Goal: Register for event/course

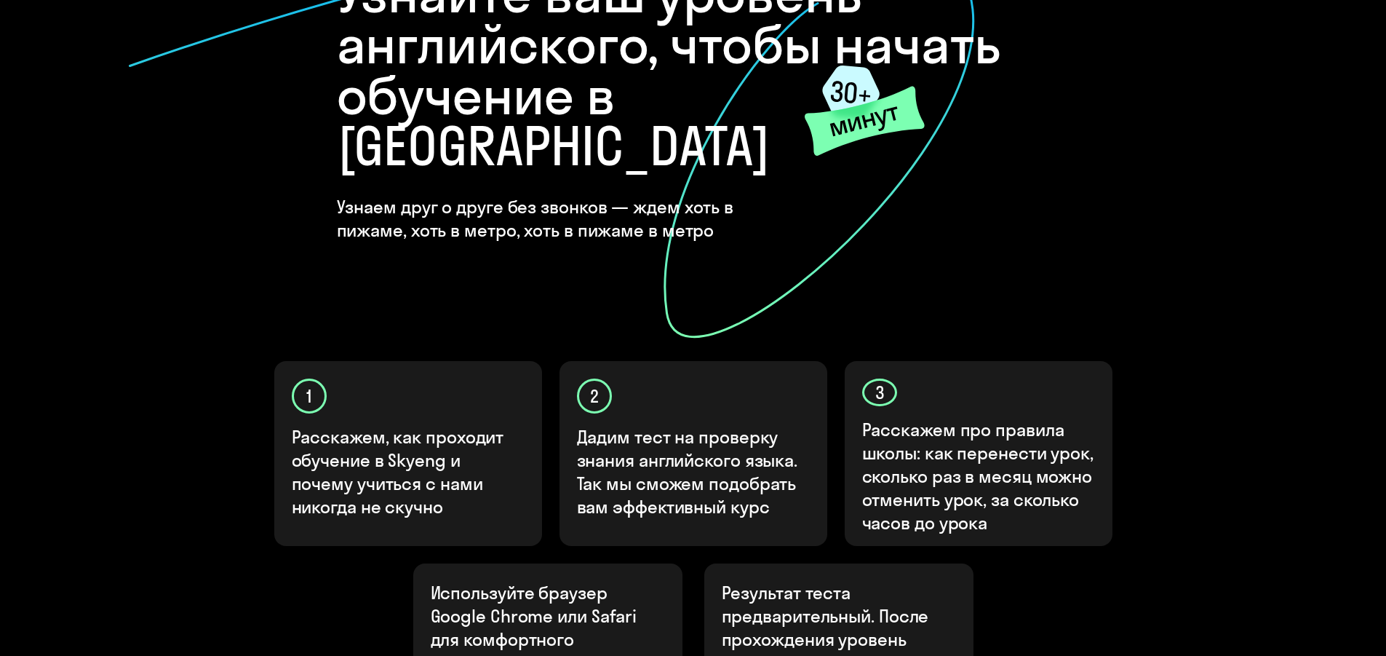
scroll to position [364, 0]
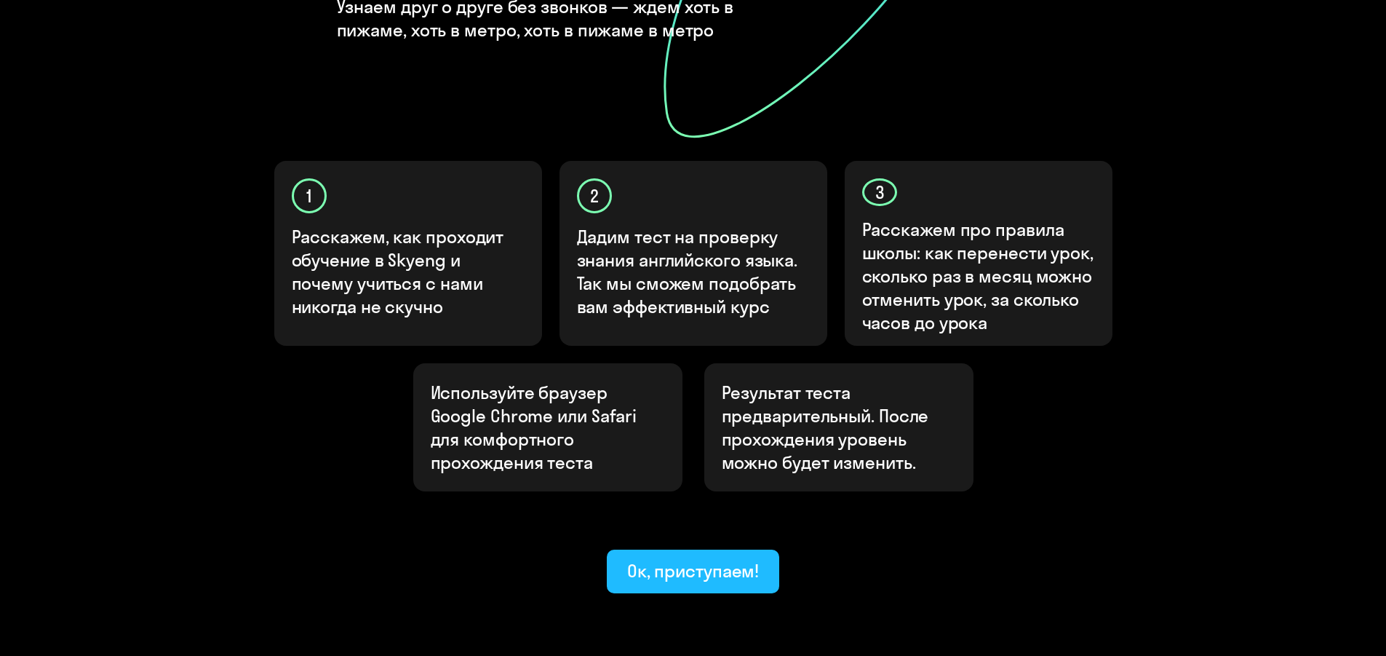
drag, startPoint x: 697, startPoint y: 518, endPoint x: 725, endPoint y: 415, distance: 106.3
click at [696, 559] on div "Ок, приступаем!" at bounding box center [693, 570] width 132 height 23
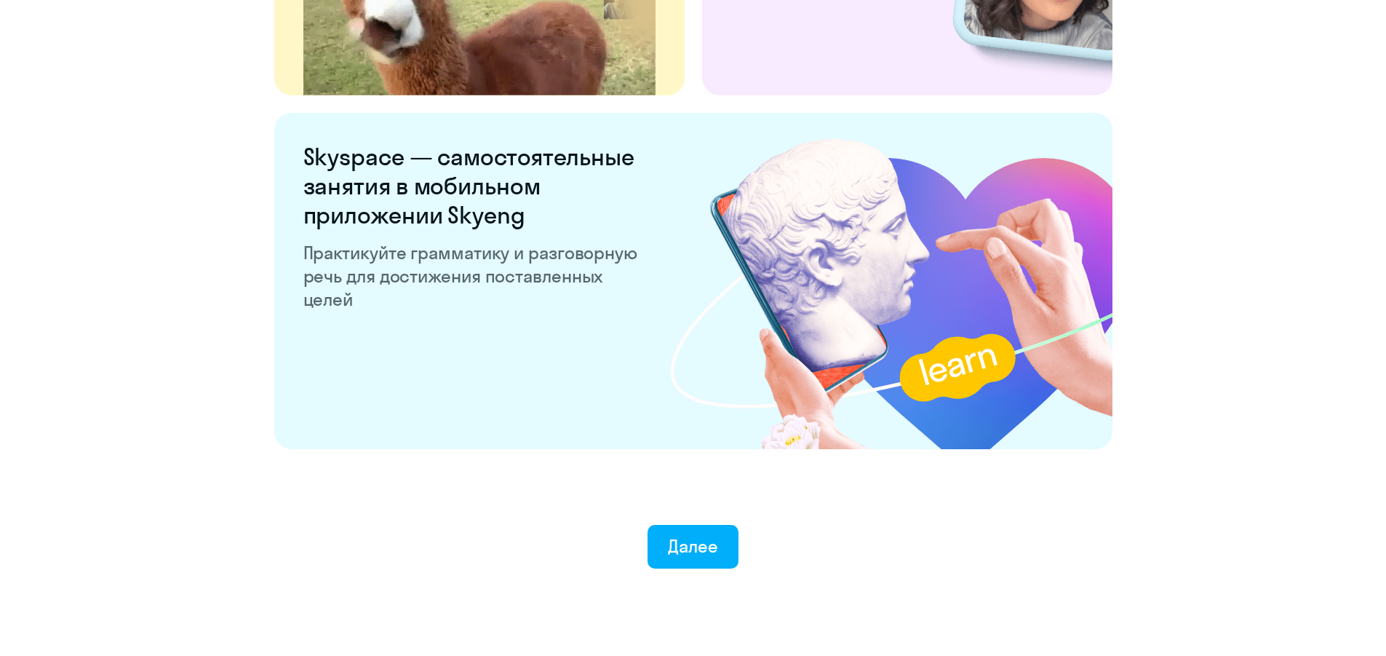
scroll to position [2717, 0]
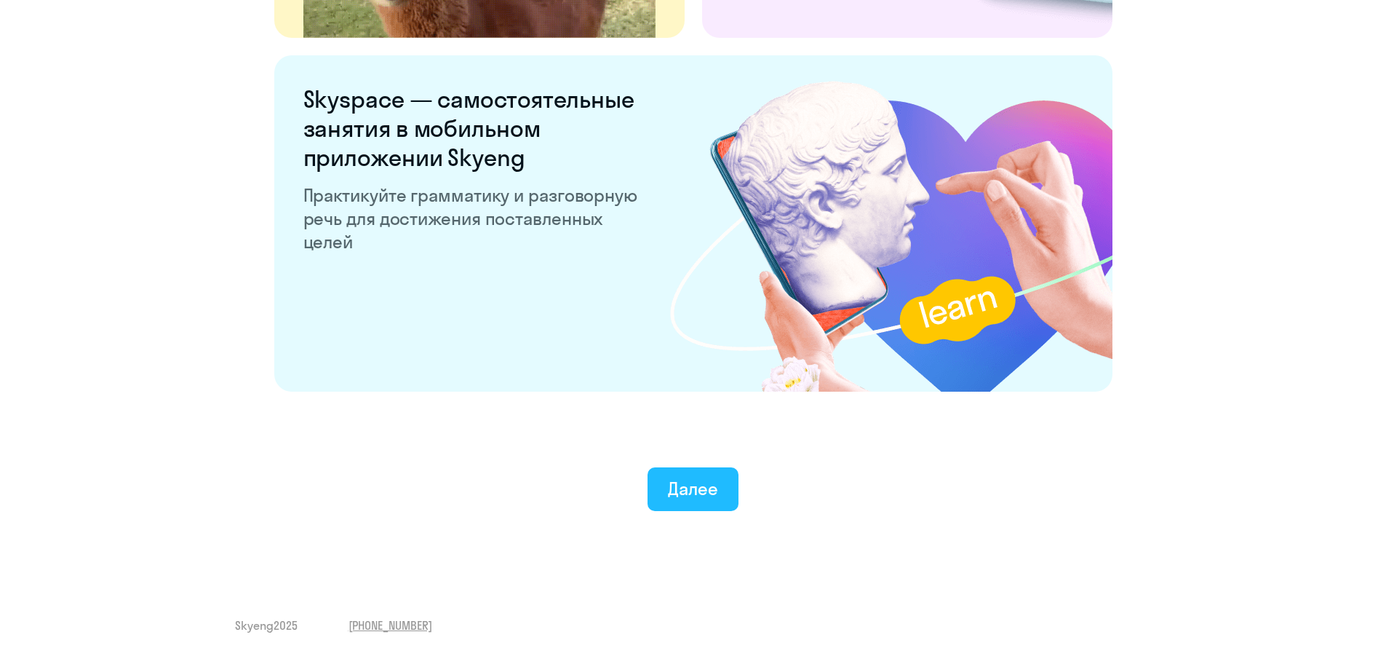
click at [686, 492] on div "Далее" at bounding box center [693, 488] width 50 height 23
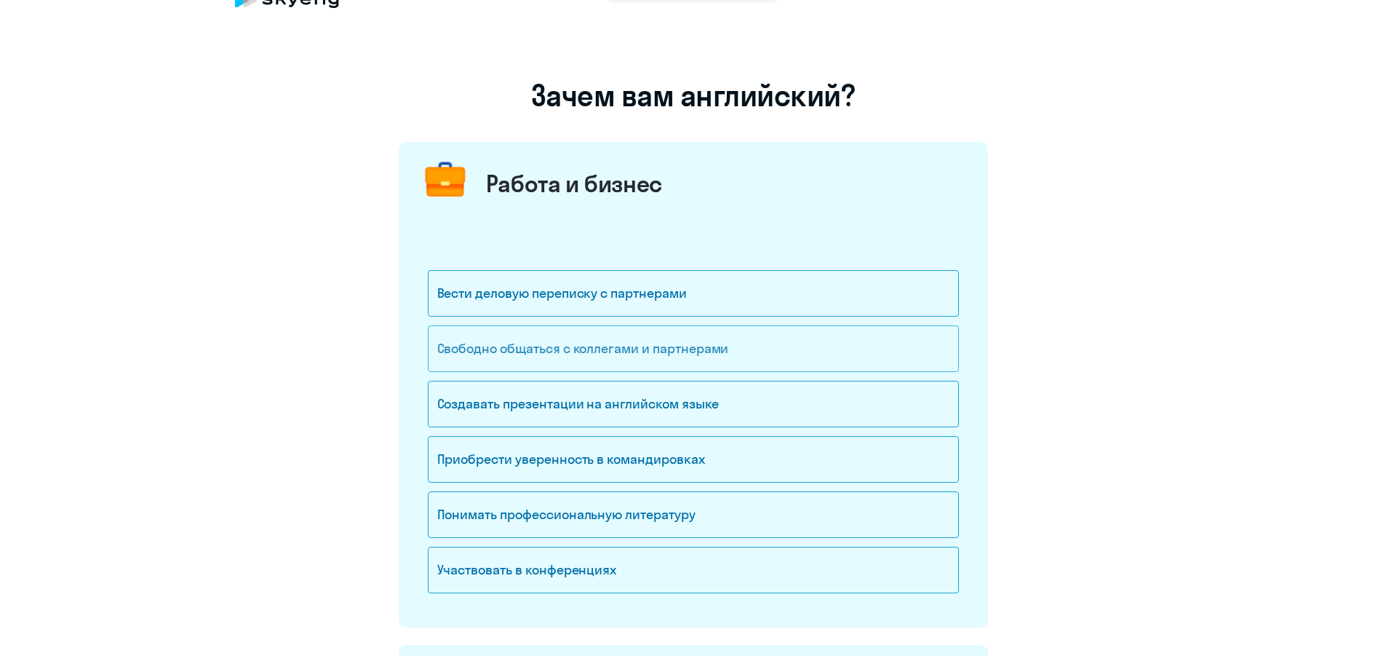
scroll to position [73, 0]
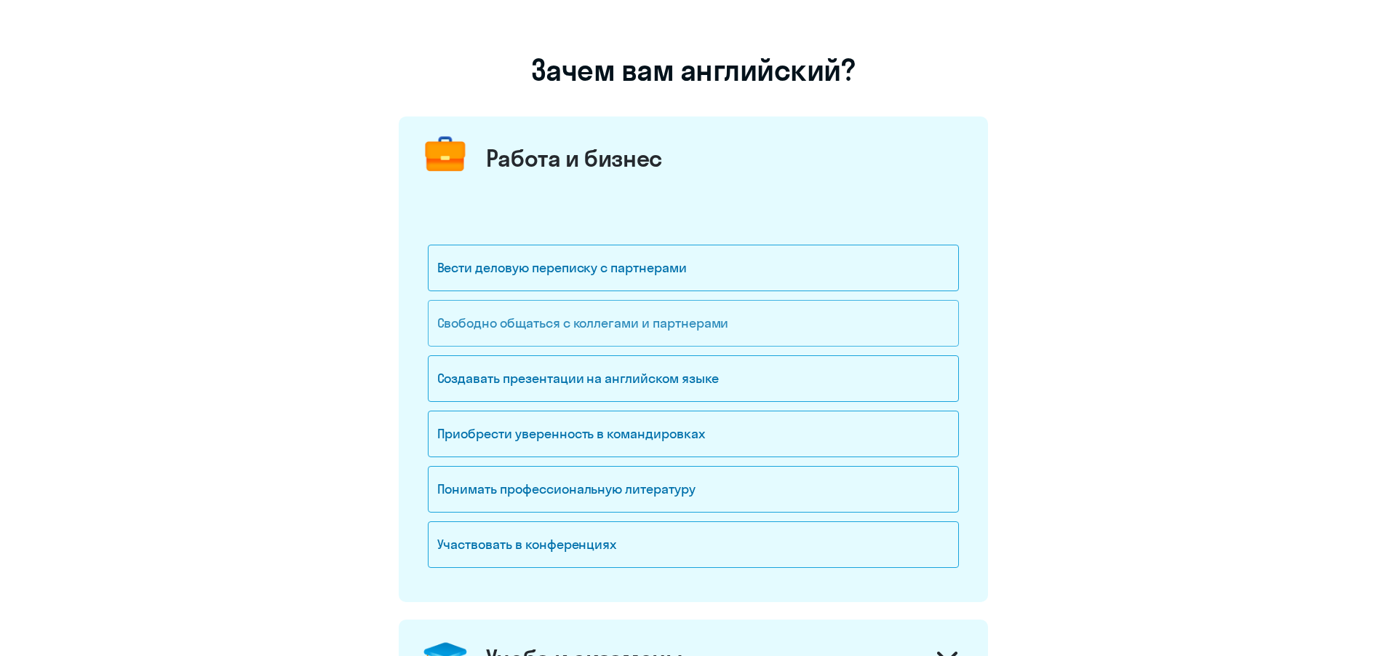
click at [595, 322] on div "Свободно общаться с коллегами и партнерами" at bounding box center [693, 323] width 531 height 47
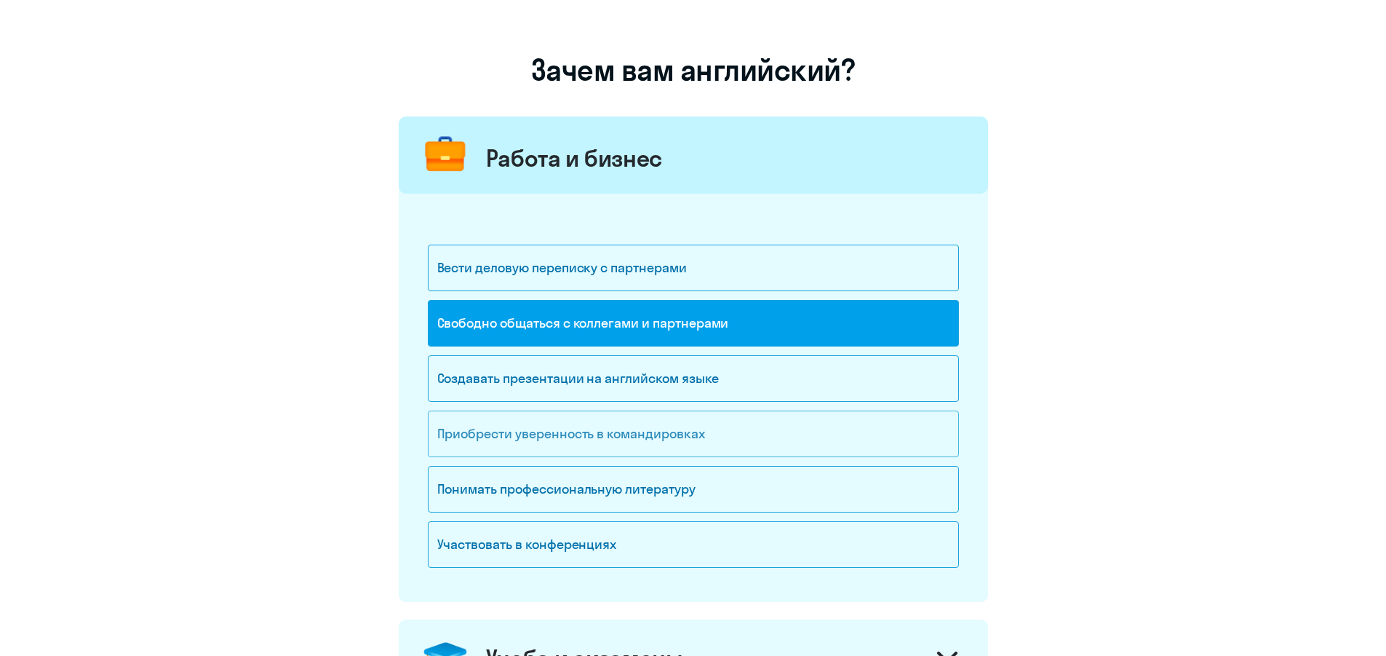
click at [592, 439] on div "Приобрести уверенность в командировках" at bounding box center [693, 433] width 531 height 47
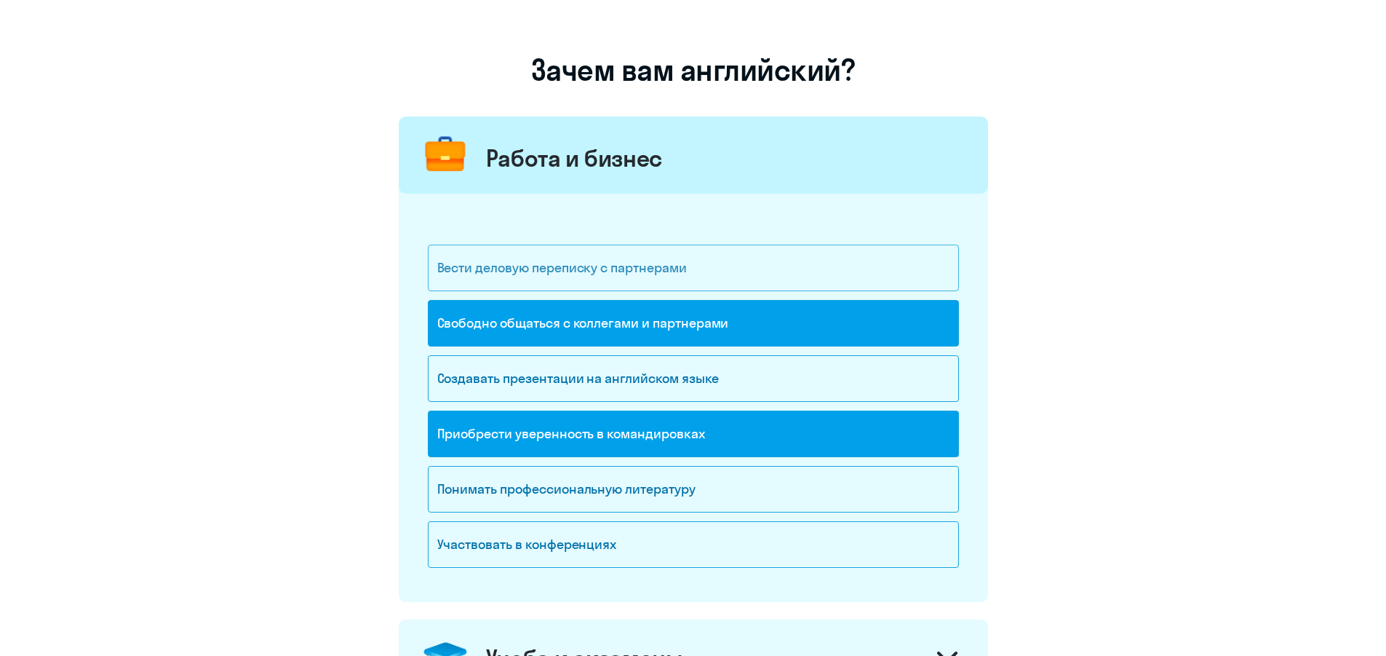
click at [643, 266] on div "Вести деловую переписку с партнерами" at bounding box center [693, 267] width 531 height 47
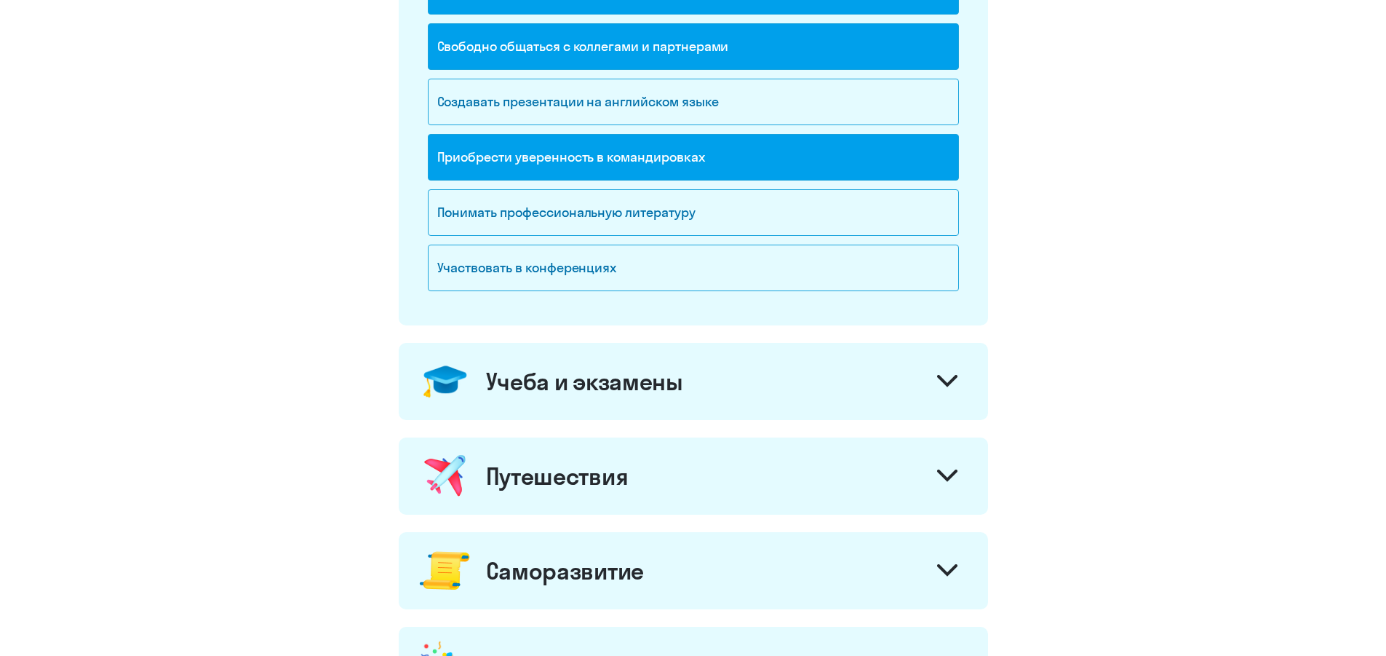
scroll to position [364, 0]
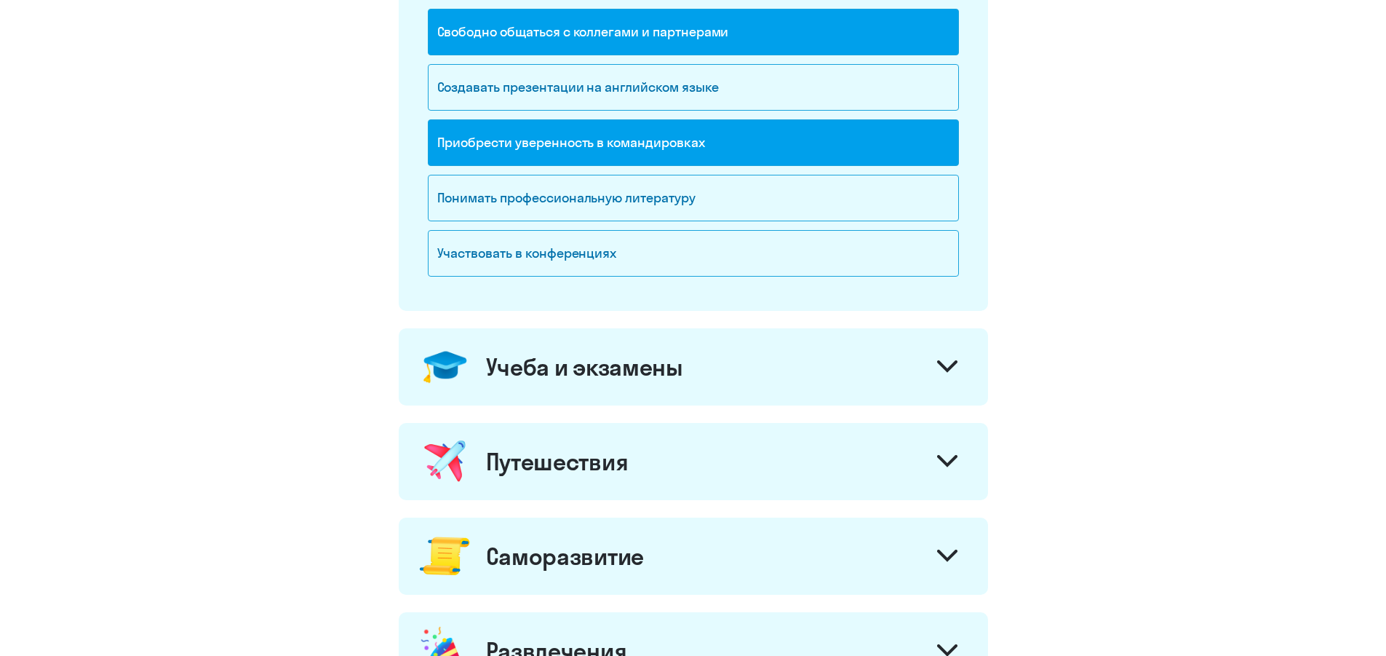
click at [661, 367] on div "Учеба и экзамены" at bounding box center [584, 366] width 197 height 29
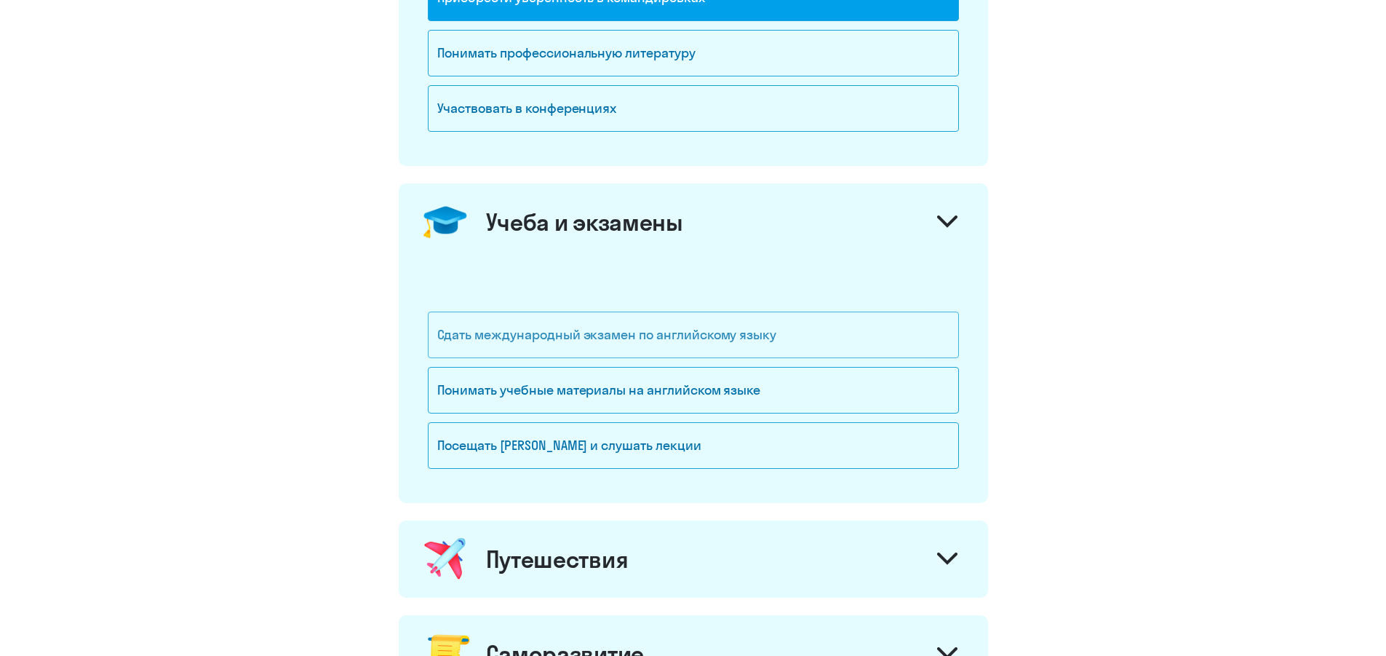
scroll to position [509, 0]
click at [506, 331] on div "Сдать международный экзамен по английскому языку" at bounding box center [693, 334] width 531 height 47
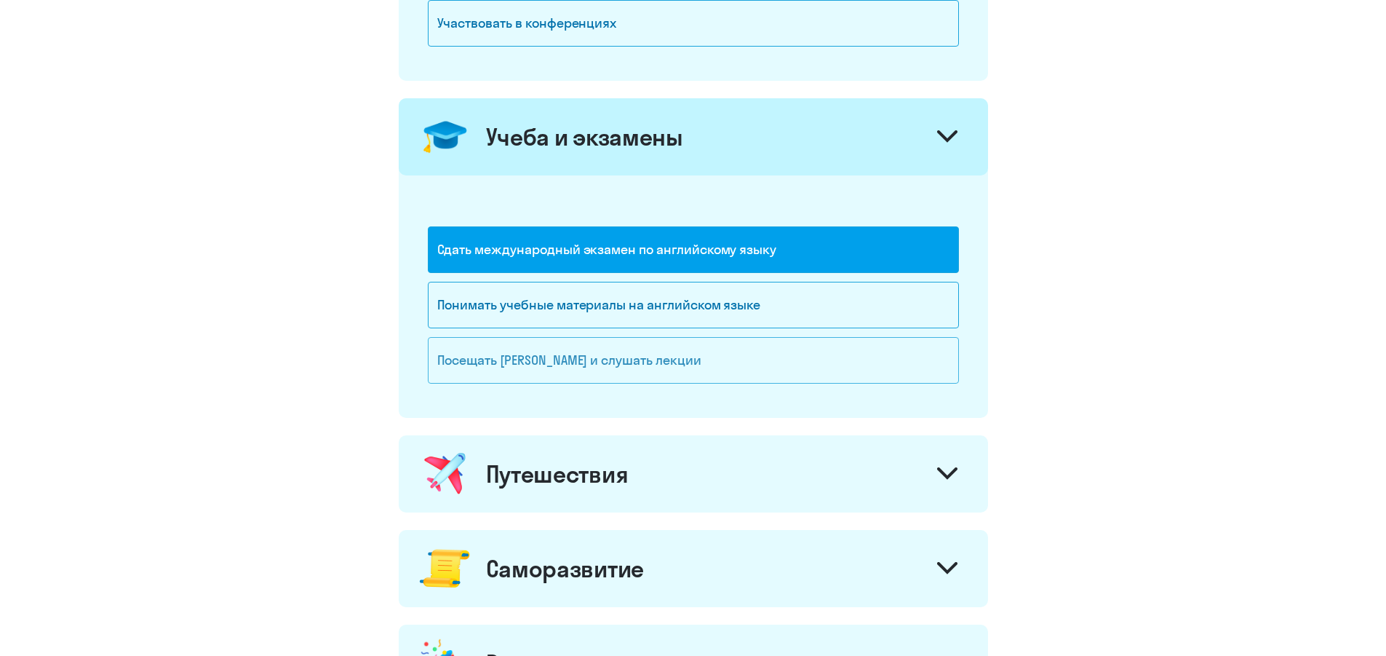
scroll to position [728, 0]
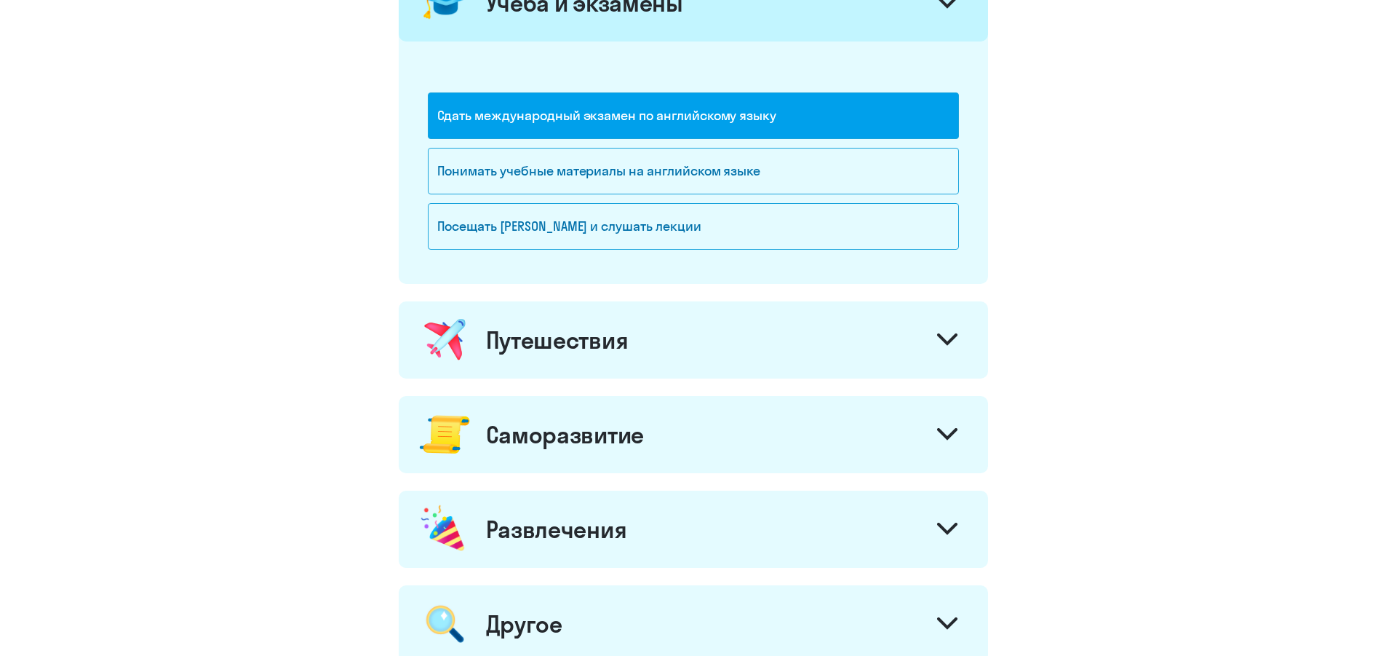
click at [674, 317] on div "Путешествия" at bounding box center [693, 339] width 589 height 77
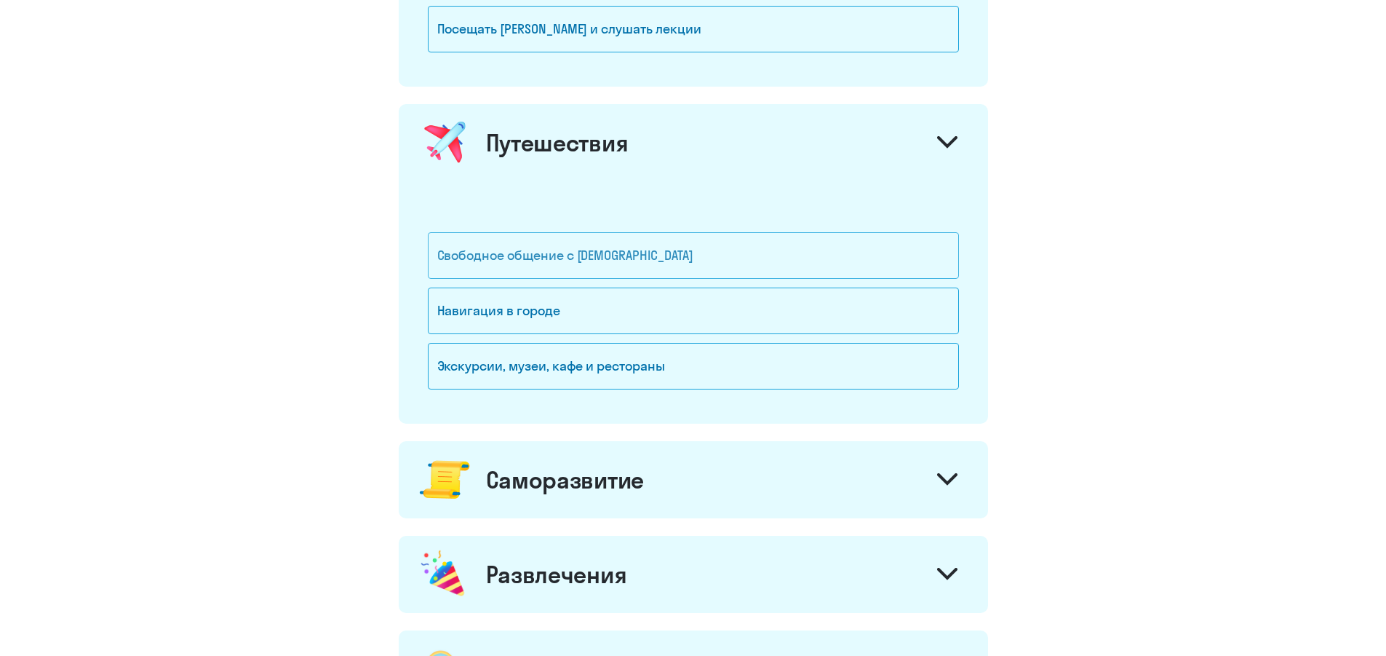
scroll to position [946, 0]
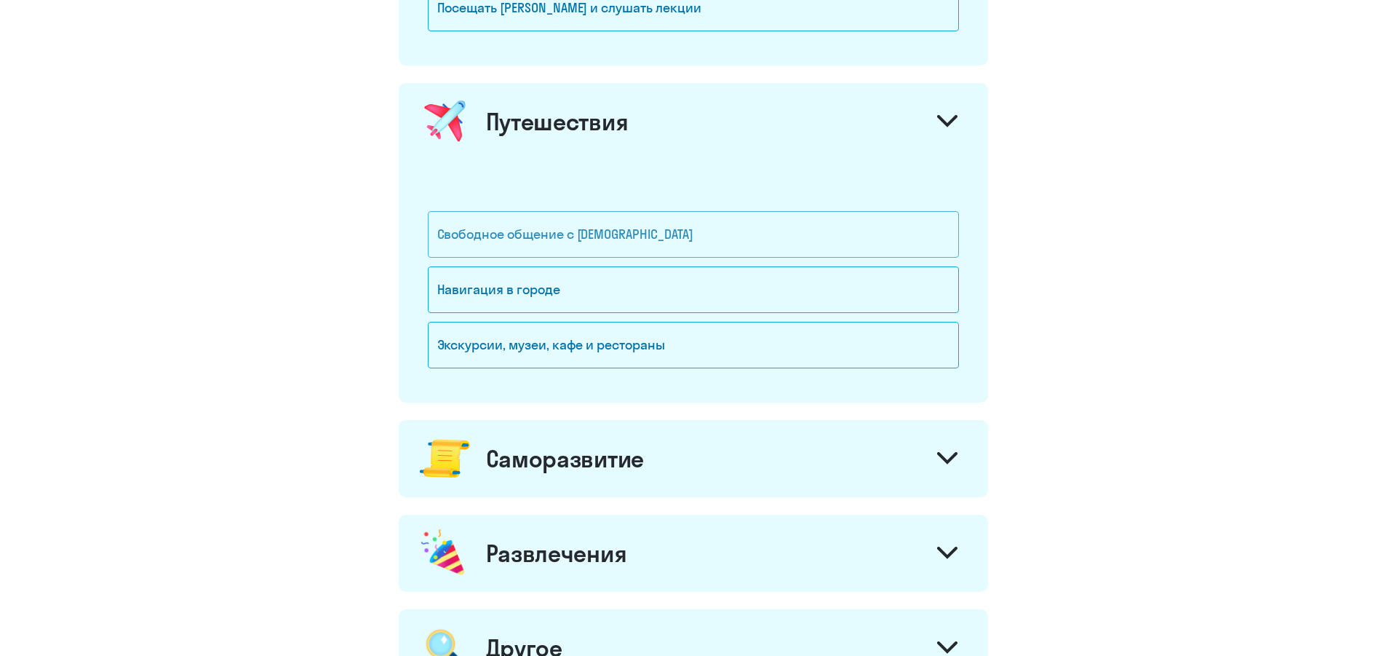
click at [512, 239] on div "Свободное общение с [DEMOGRAPHIC_DATA]" at bounding box center [693, 234] width 531 height 47
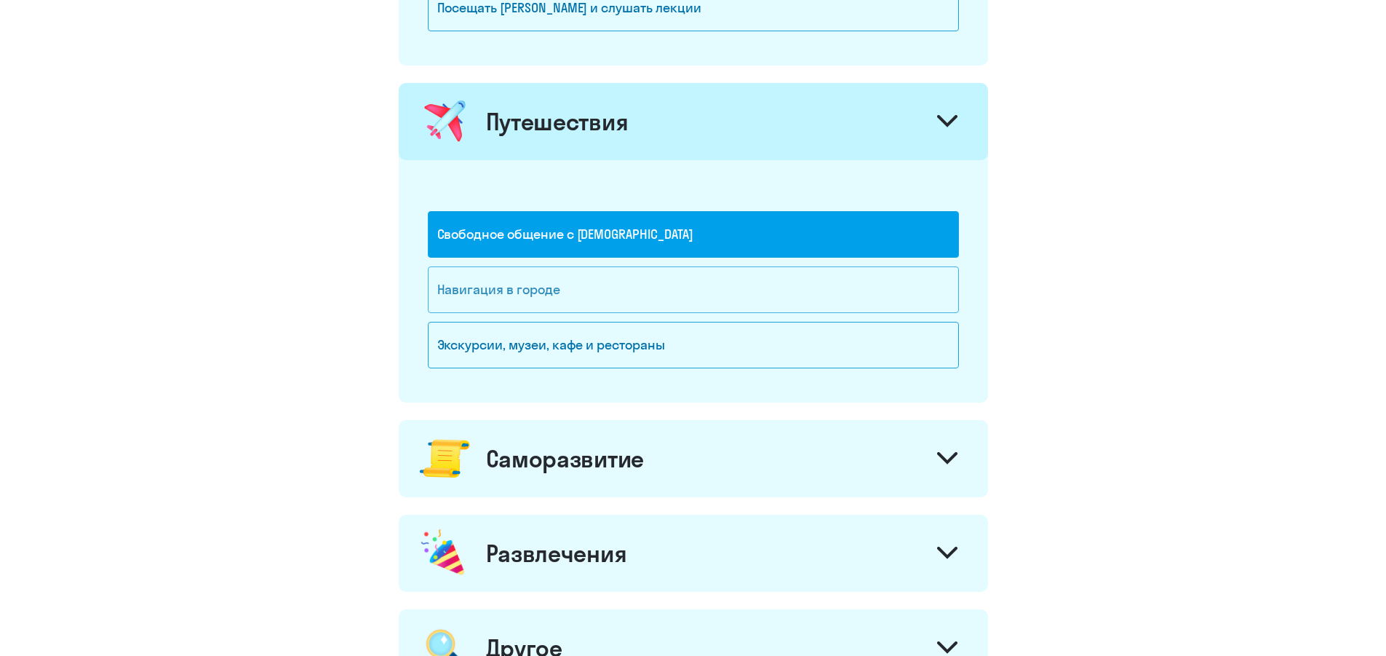
click at [514, 283] on div "Навигация в городе" at bounding box center [693, 289] width 531 height 47
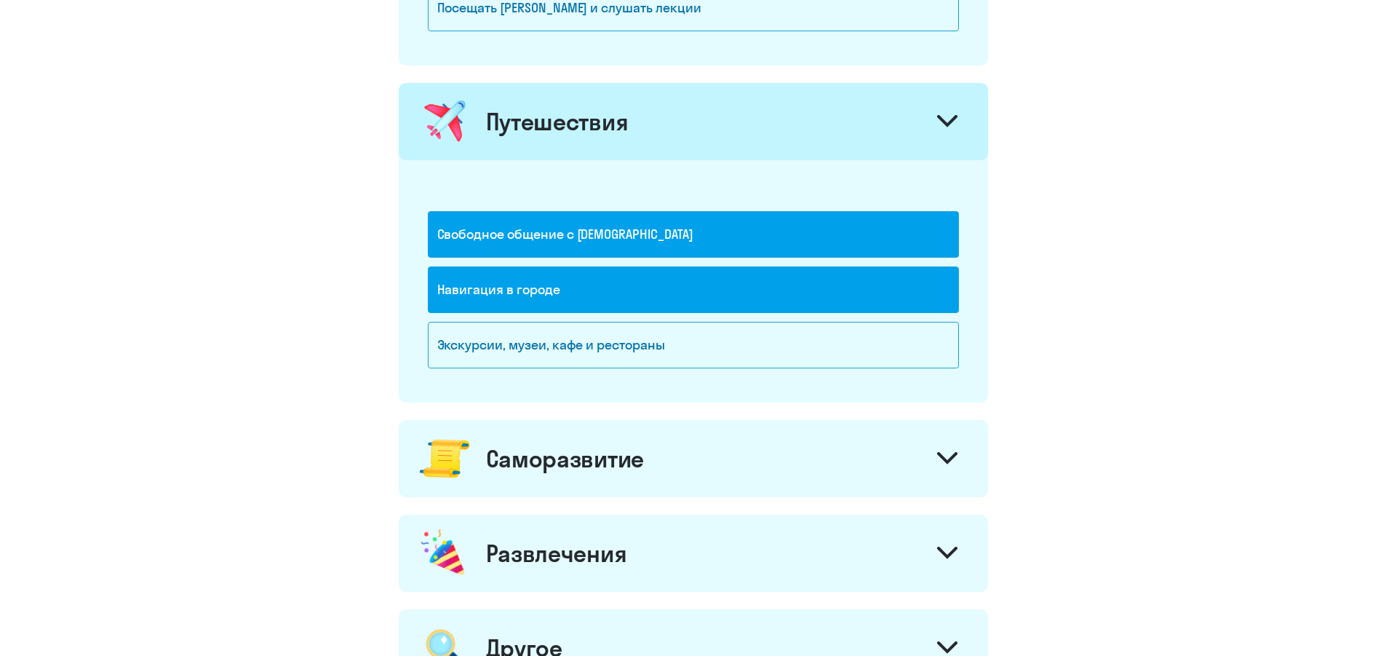
click at [546, 293] on div "Навигация в городе" at bounding box center [693, 289] width 531 height 47
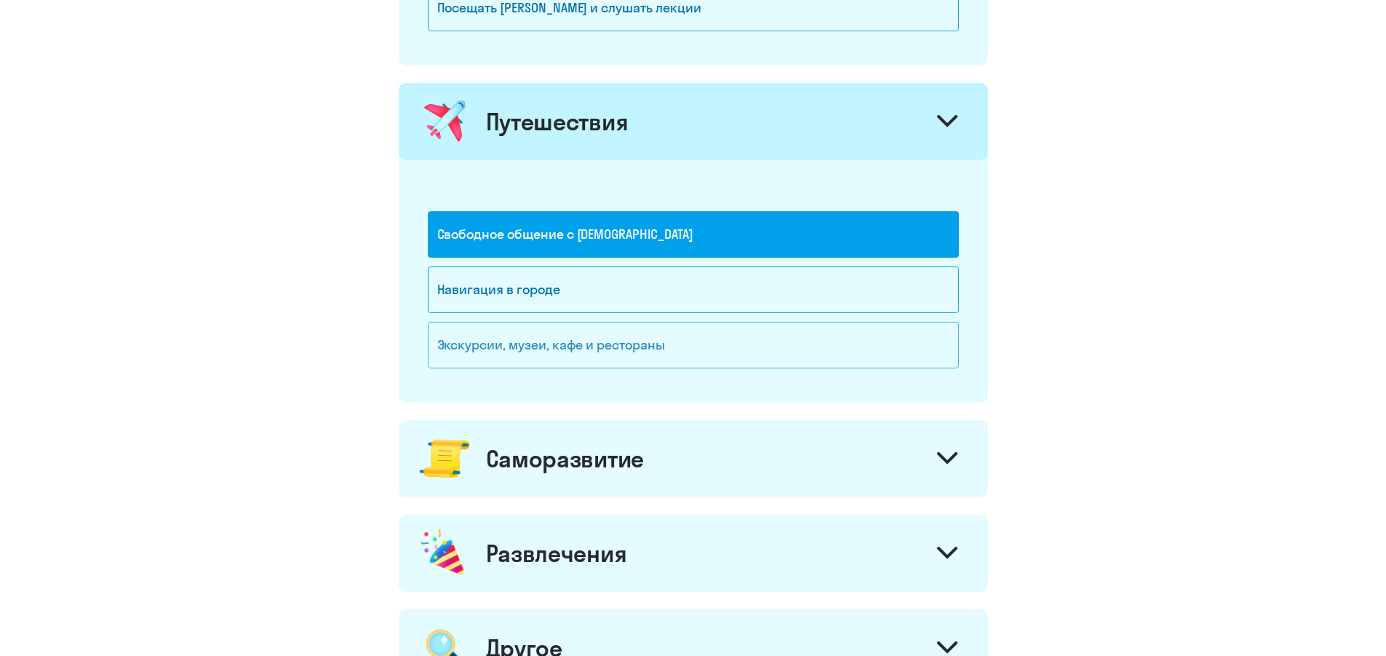
click at [552, 351] on div "Экскурсии, музеи, кафе и рестораны" at bounding box center [693, 345] width 531 height 47
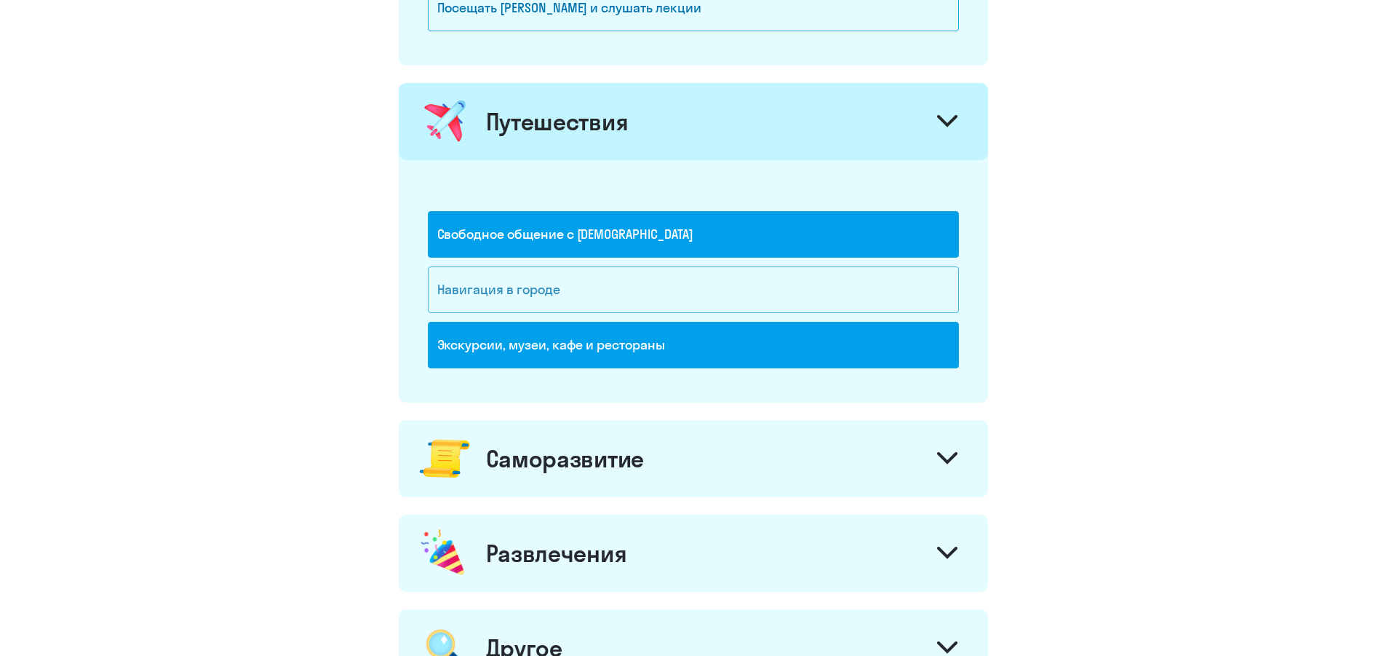
click at [553, 296] on div "Навигация в городе" at bounding box center [693, 289] width 531 height 47
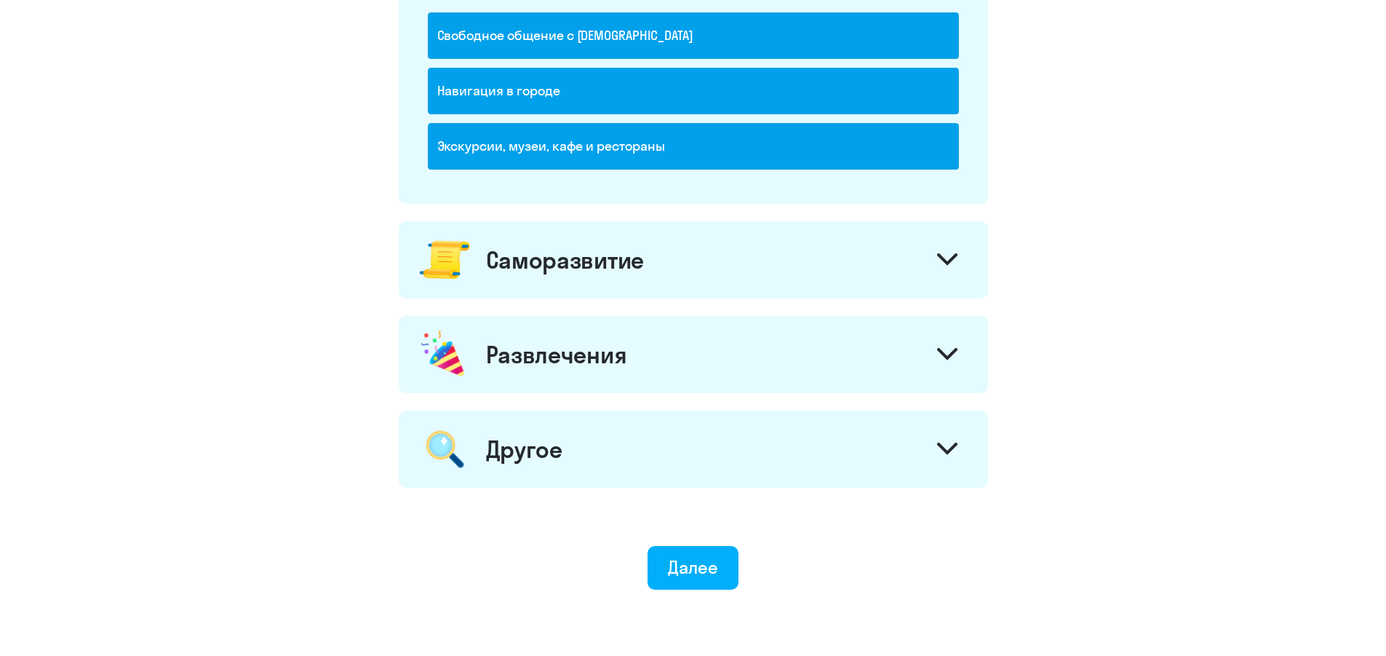
scroll to position [1164, 0]
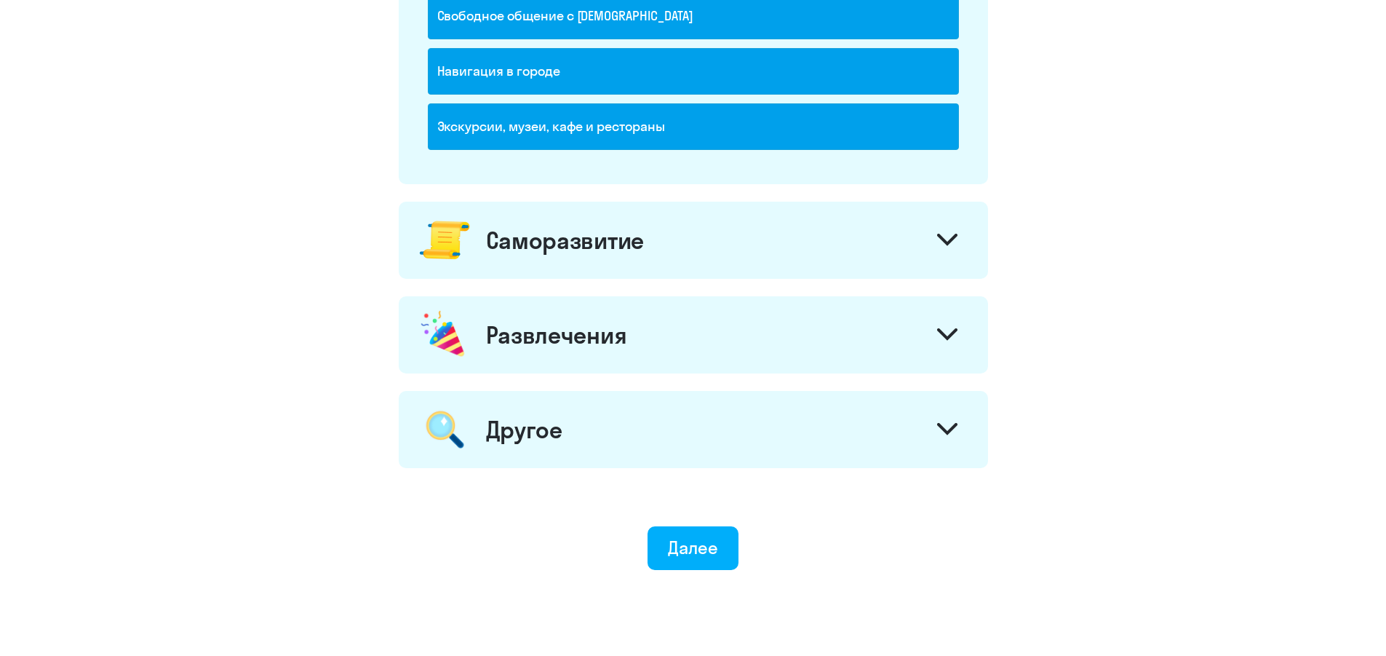
click at [607, 257] on div "Саморазвитие" at bounding box center [693, 240] width 589 height 77
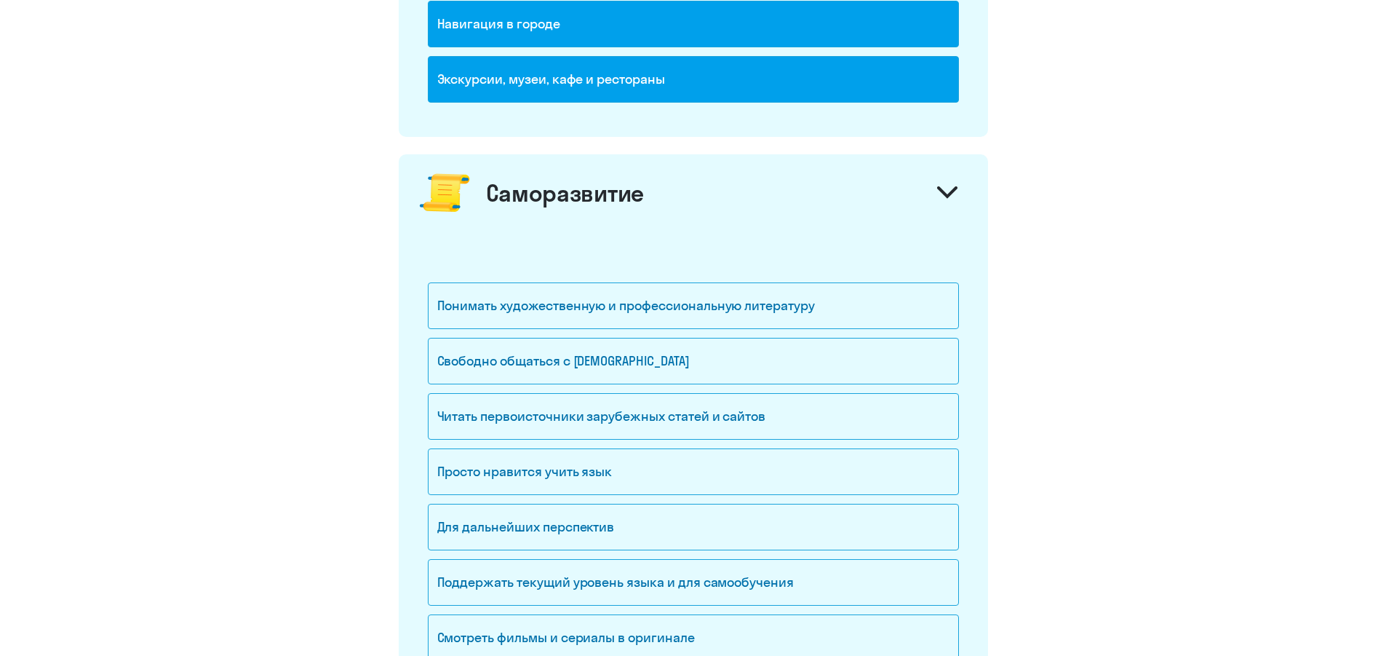
scroll to position [1237, 0]
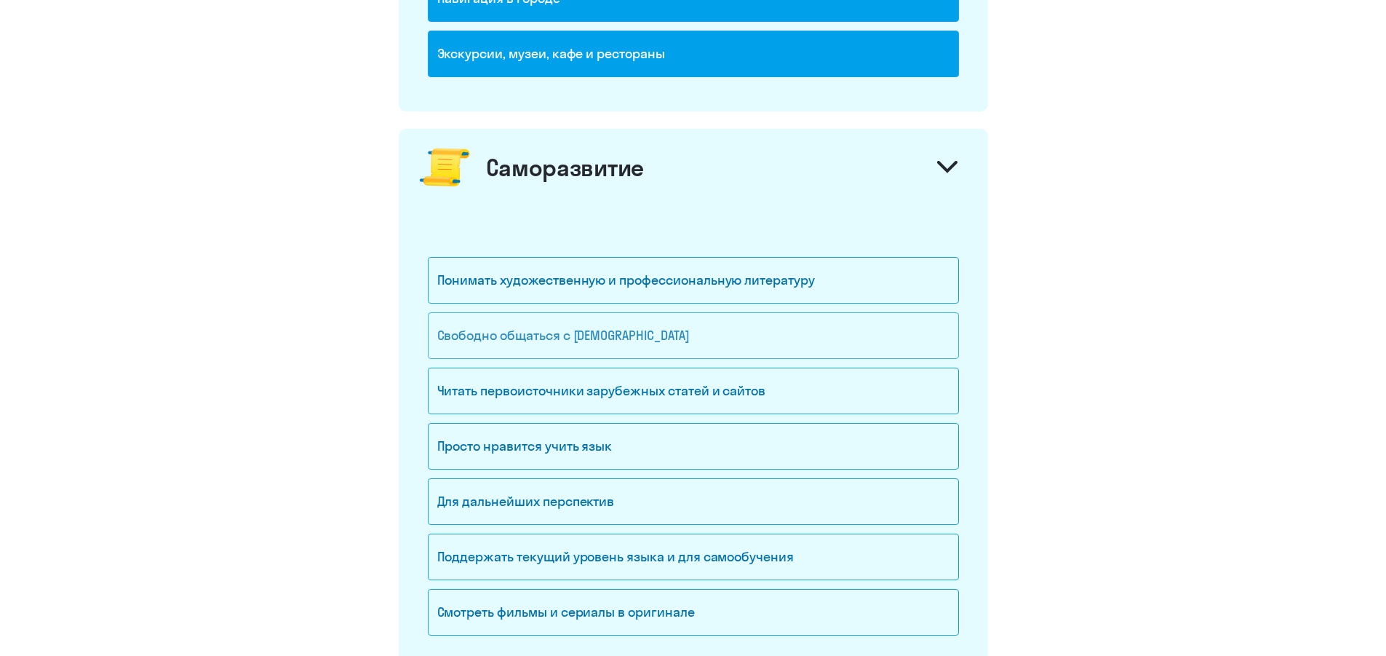
click at [523, 339] on div "Свободно общаться с [DEMOGRAPHIC_DATA]" at bounding box center [693, 335] width 531 height 47
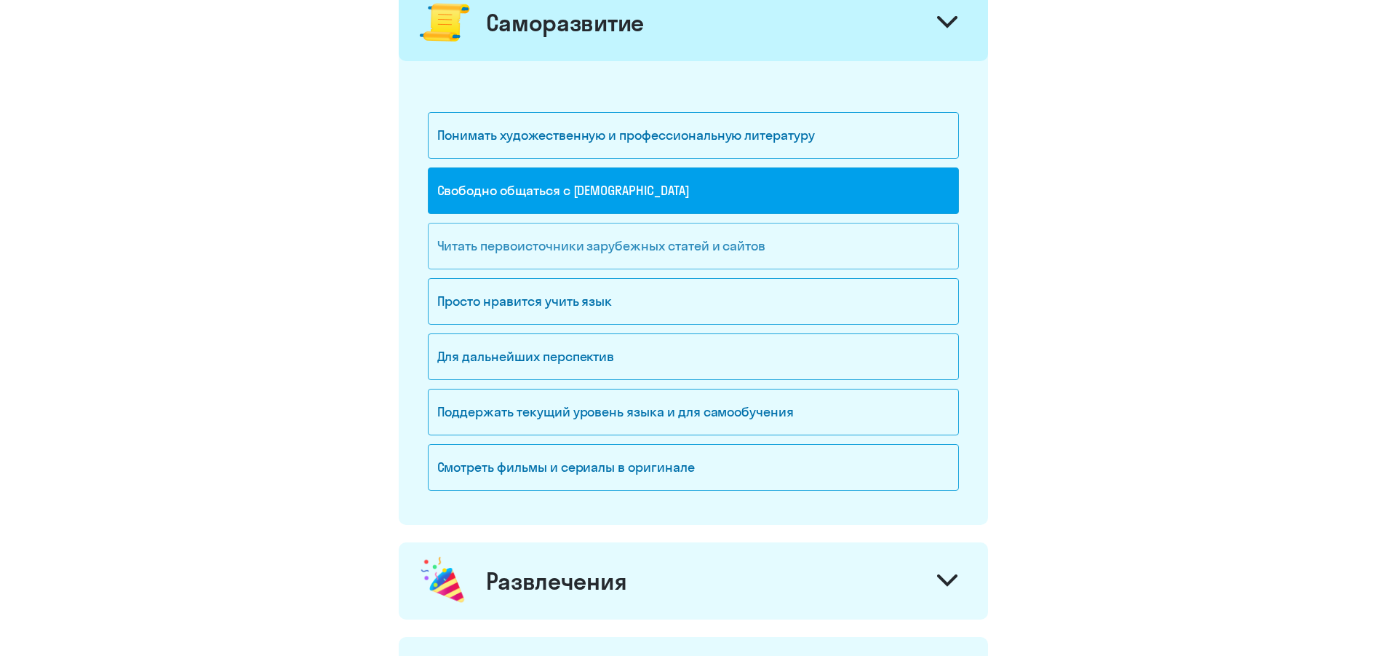
scroll to position [1382, 0]
click at [574, 469] on div "Смотреть фильмы и сериалы в оригинале" at bounding box center [693, 466] width 531 height 47
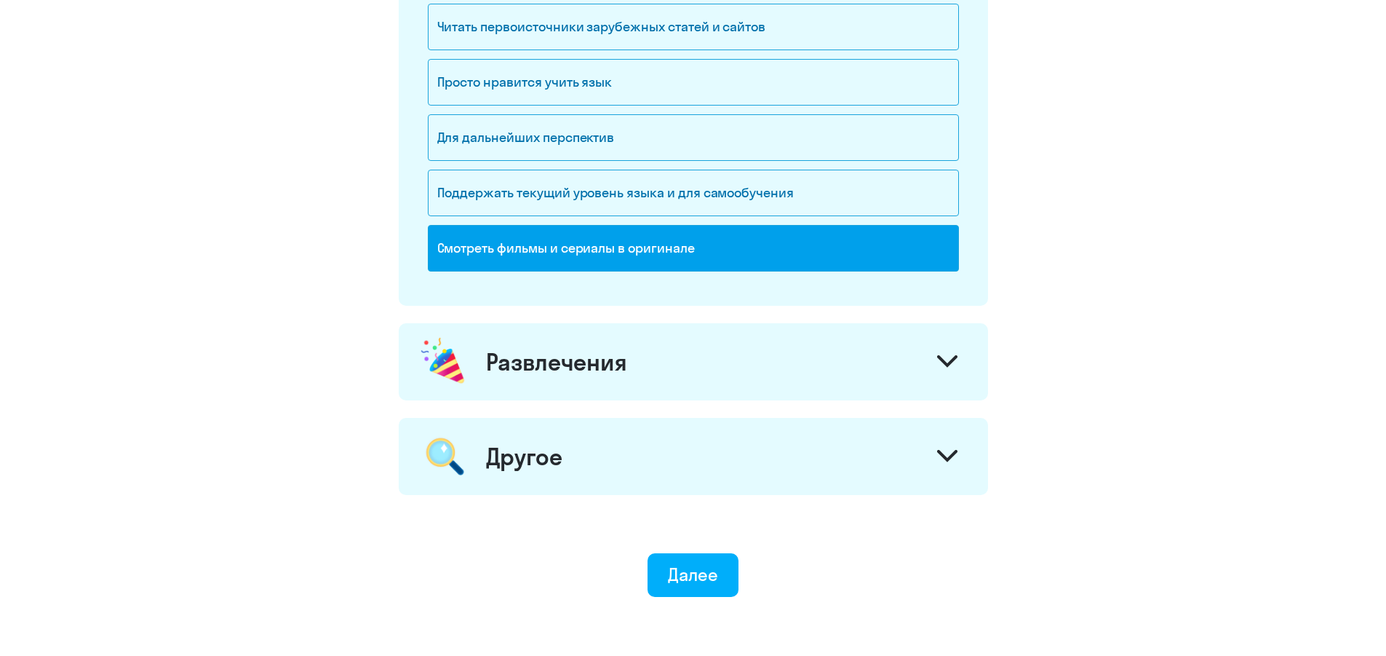
click at [584, 371] on div "Развлечения" at bounding box center [556, 361] width 141 height 29
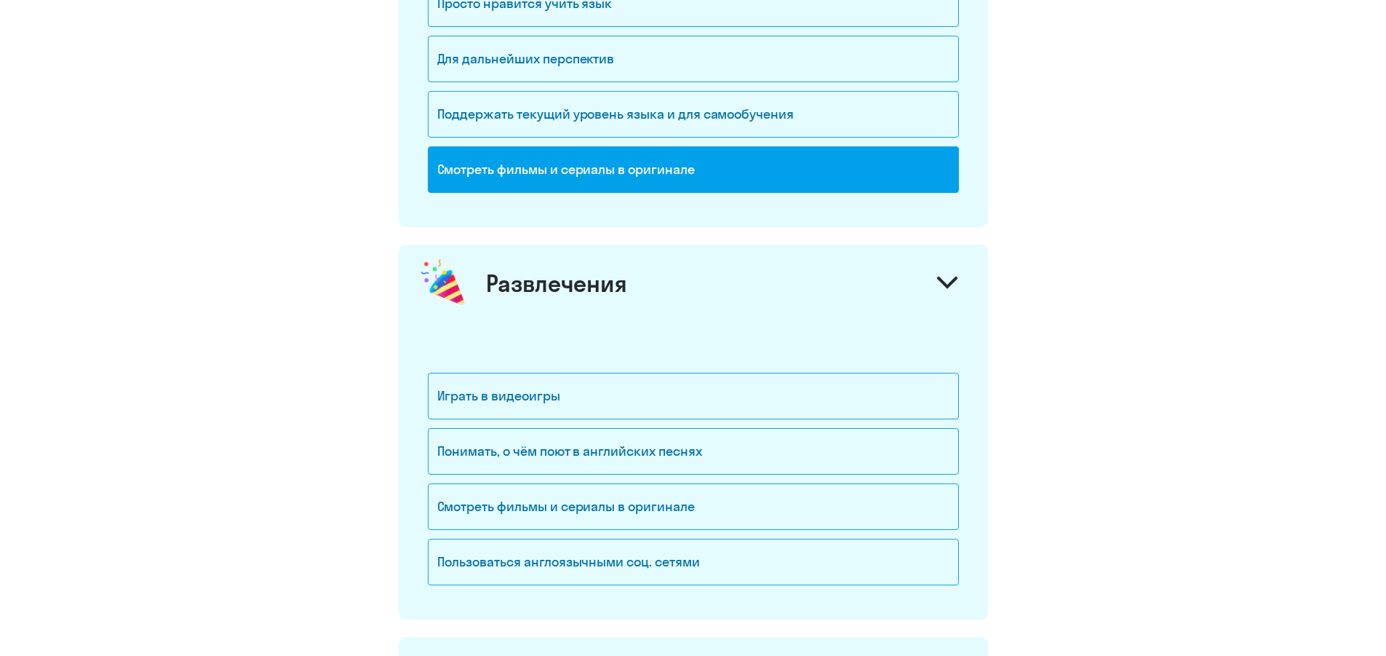
scroll to position [1746, 0]
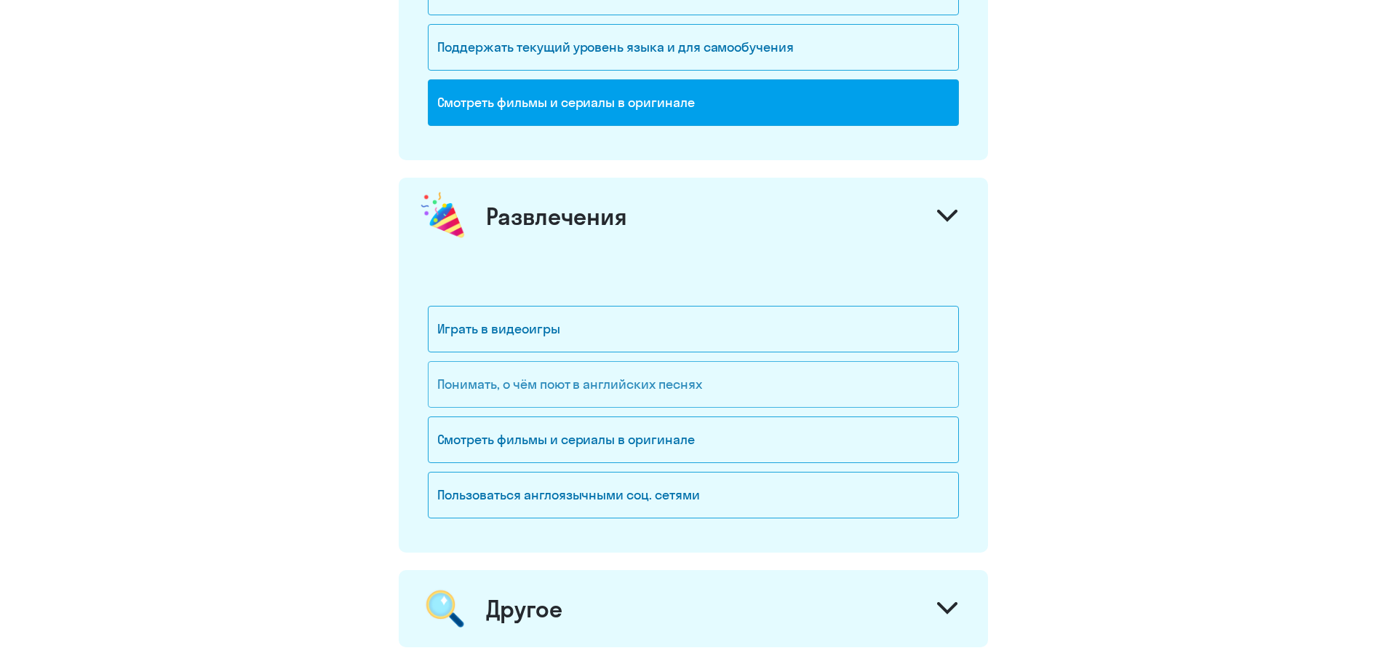
click at [595, 384] on div "Понимать, о чём поют в английских песнях" at bounding box center [693, 384] width 531 height 47
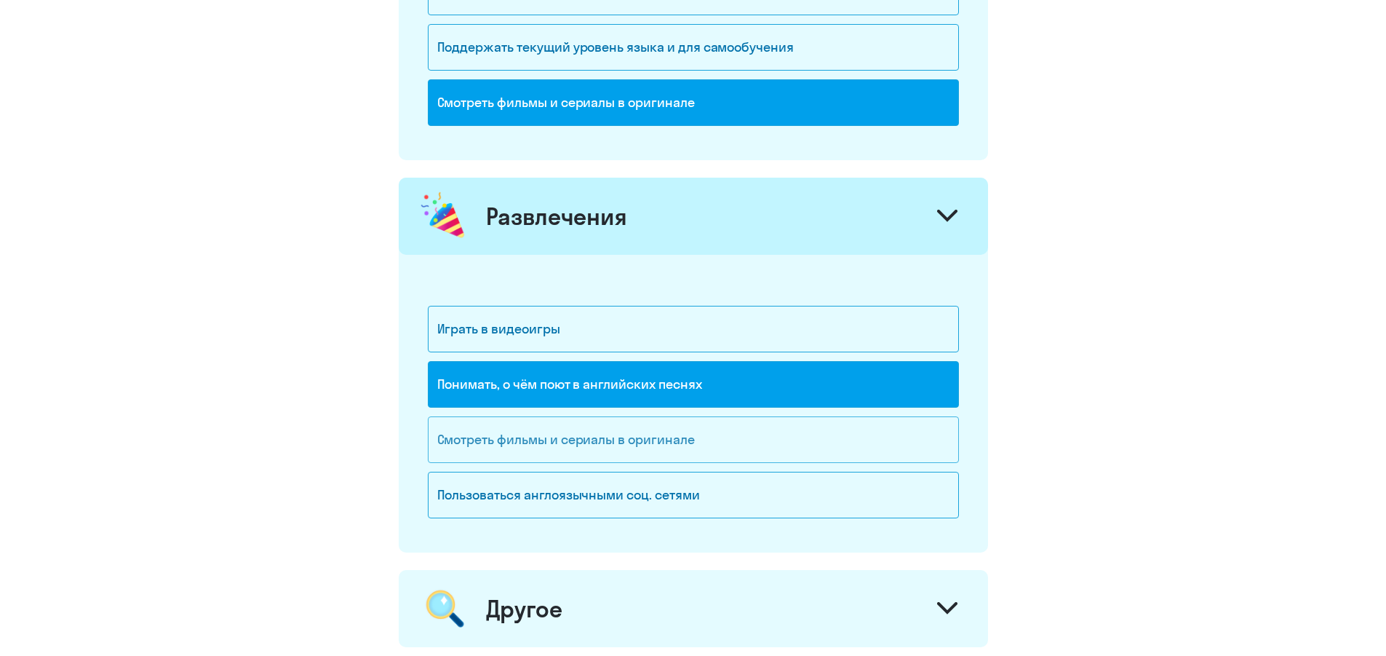
click at [576, 443] on div "Смотреть фильмы и сериалы в оригинале" at bounding box center [693, 439] width 531 height 47
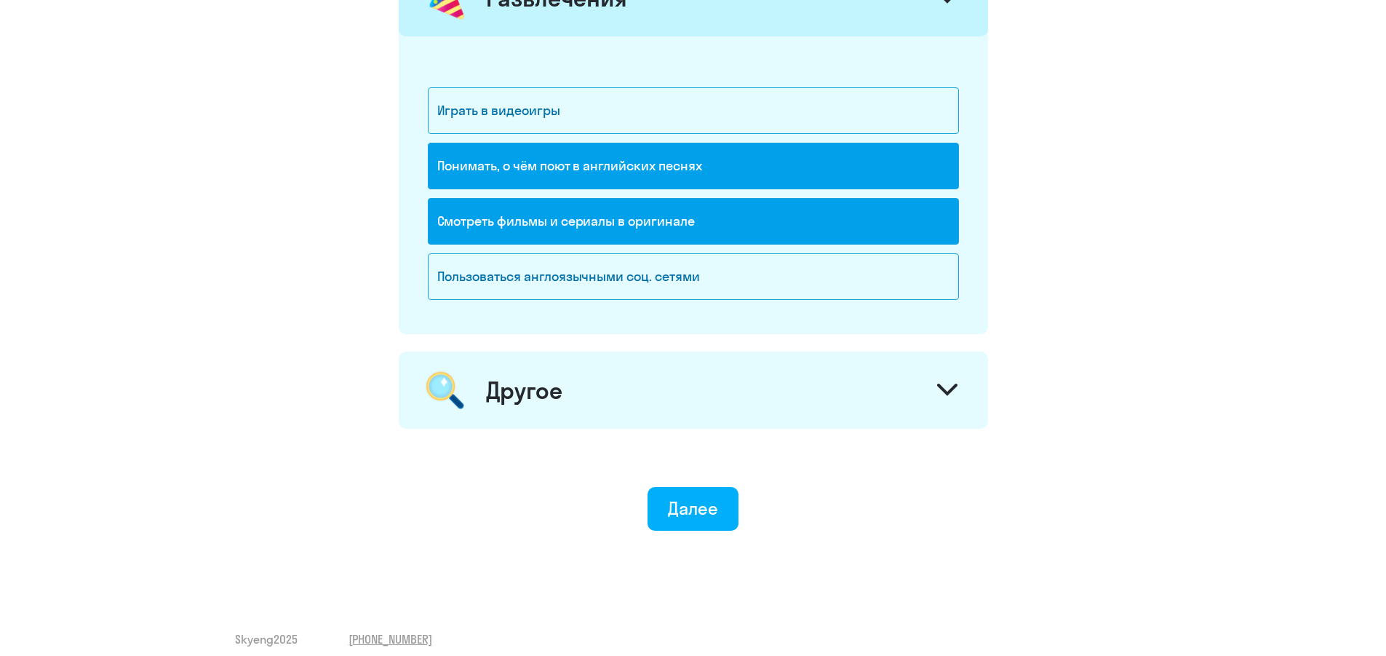
click at [545, 370] on div "Другое" at bounding box center [693, 389] width 589 height 77
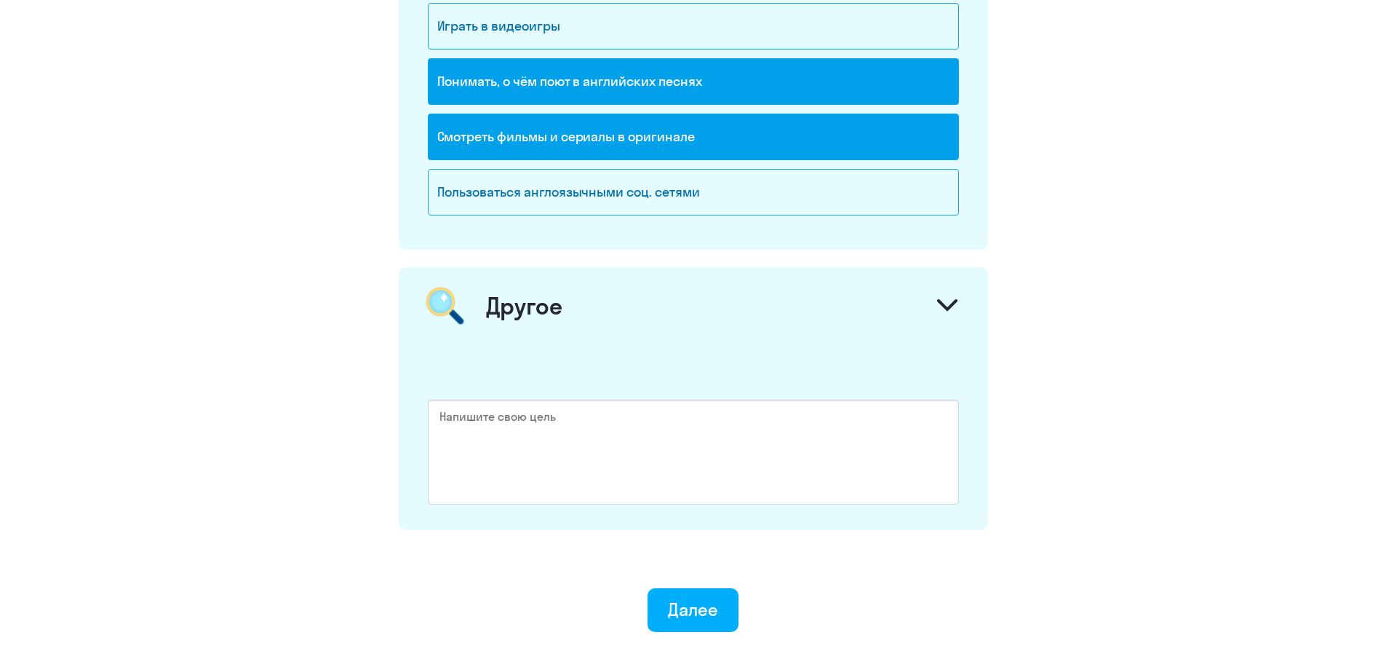
scroll to position [2164, 0]
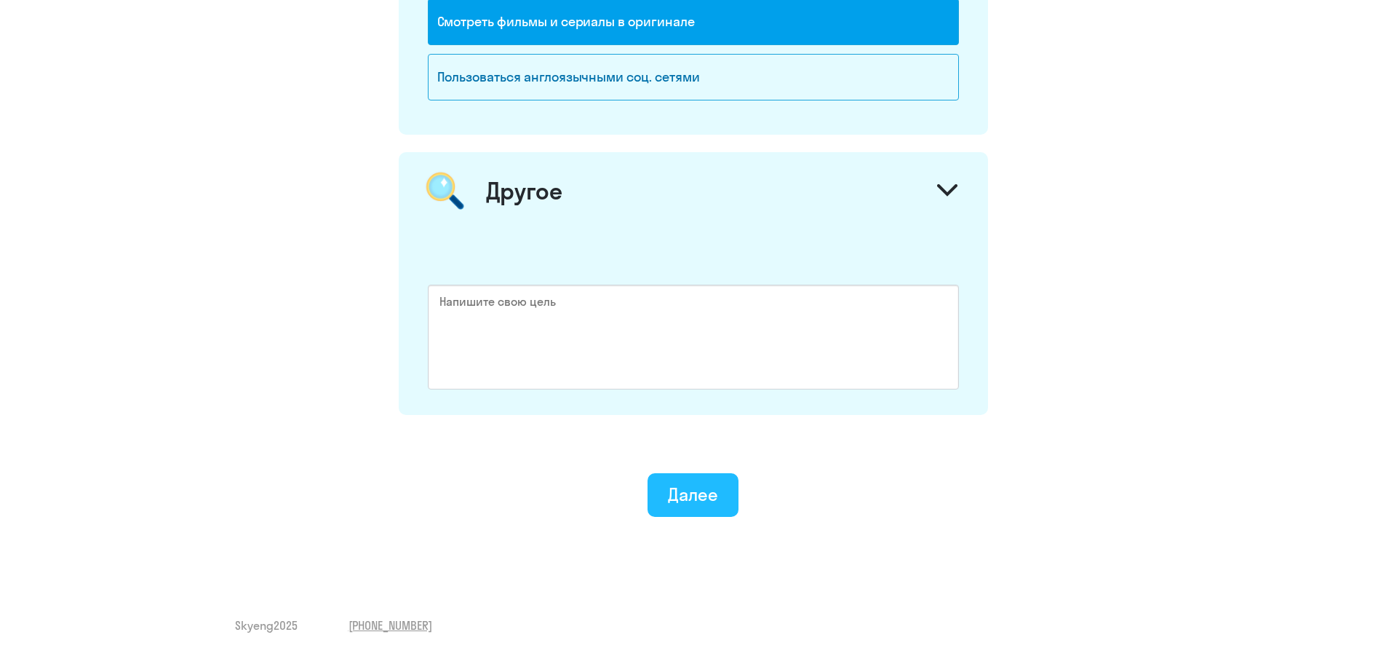
click at [694, 508] on button "Далее" at bounding box center [693, 495] width 91 height 44
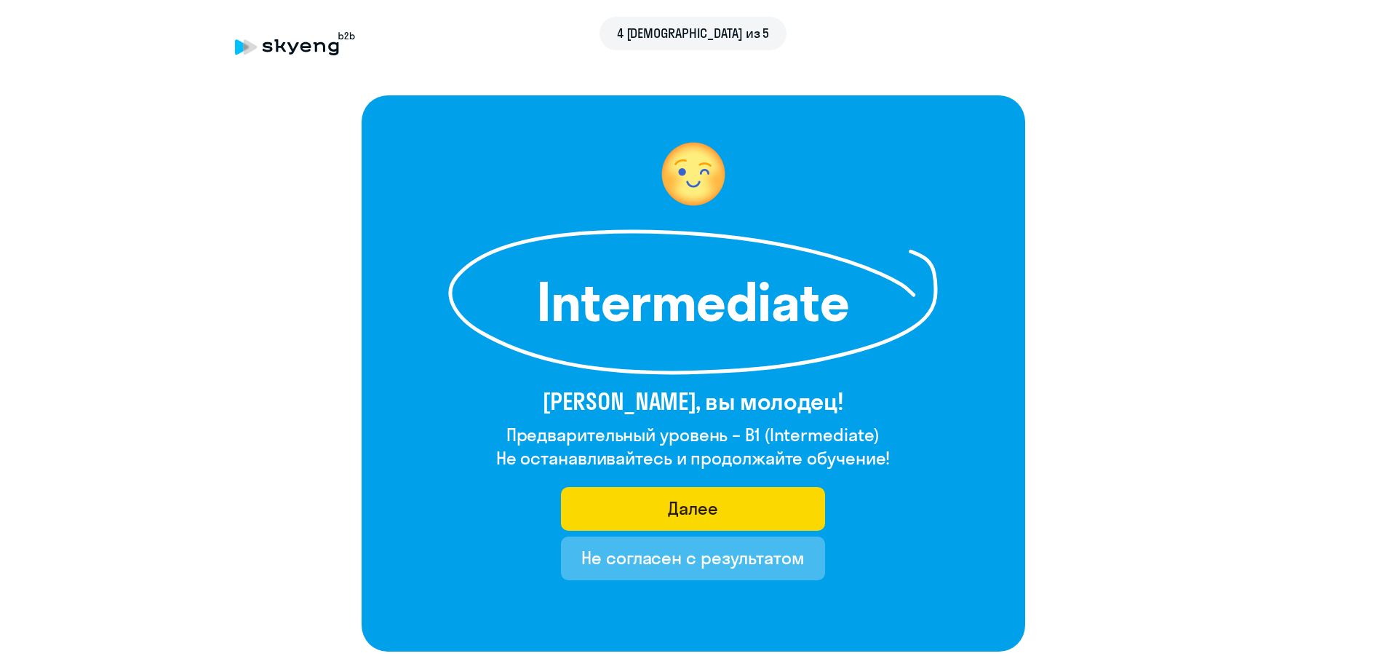
scroll to position [73, 0]
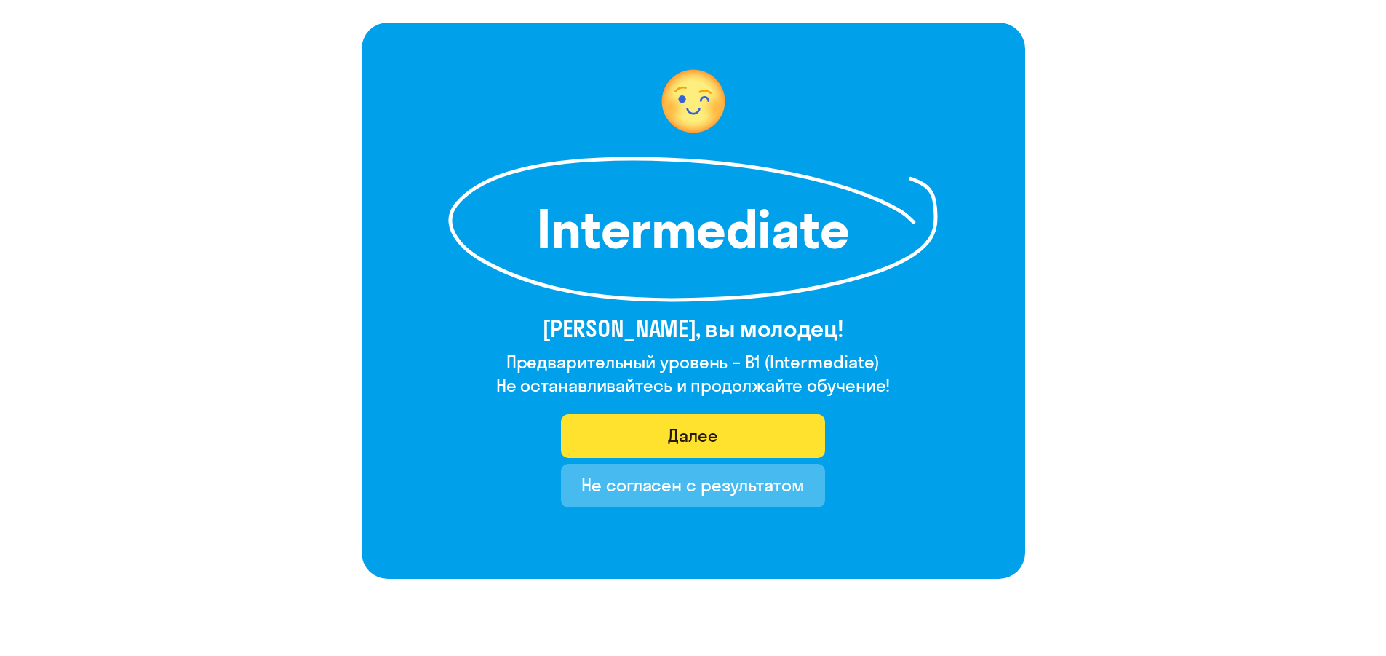
click at [735, 434] on button "Далее" at bounding box center [693, 436] width 264 height 44
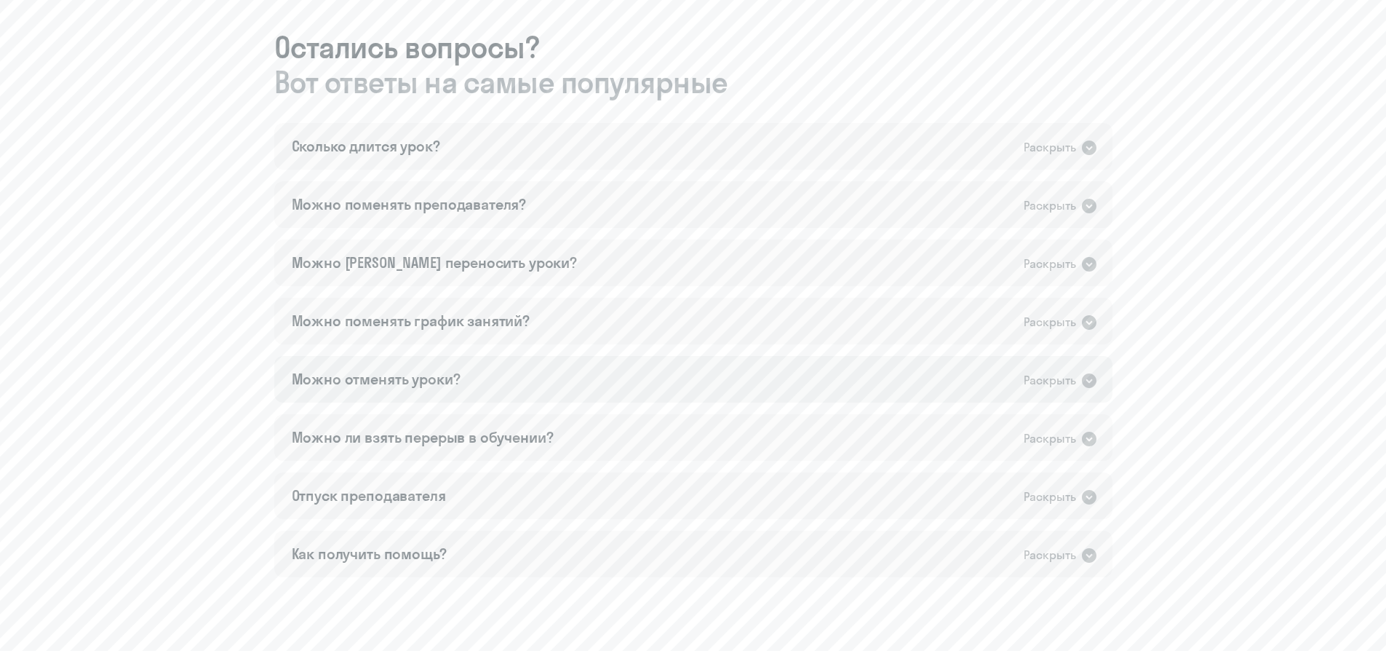
scroll to position [867, 0]
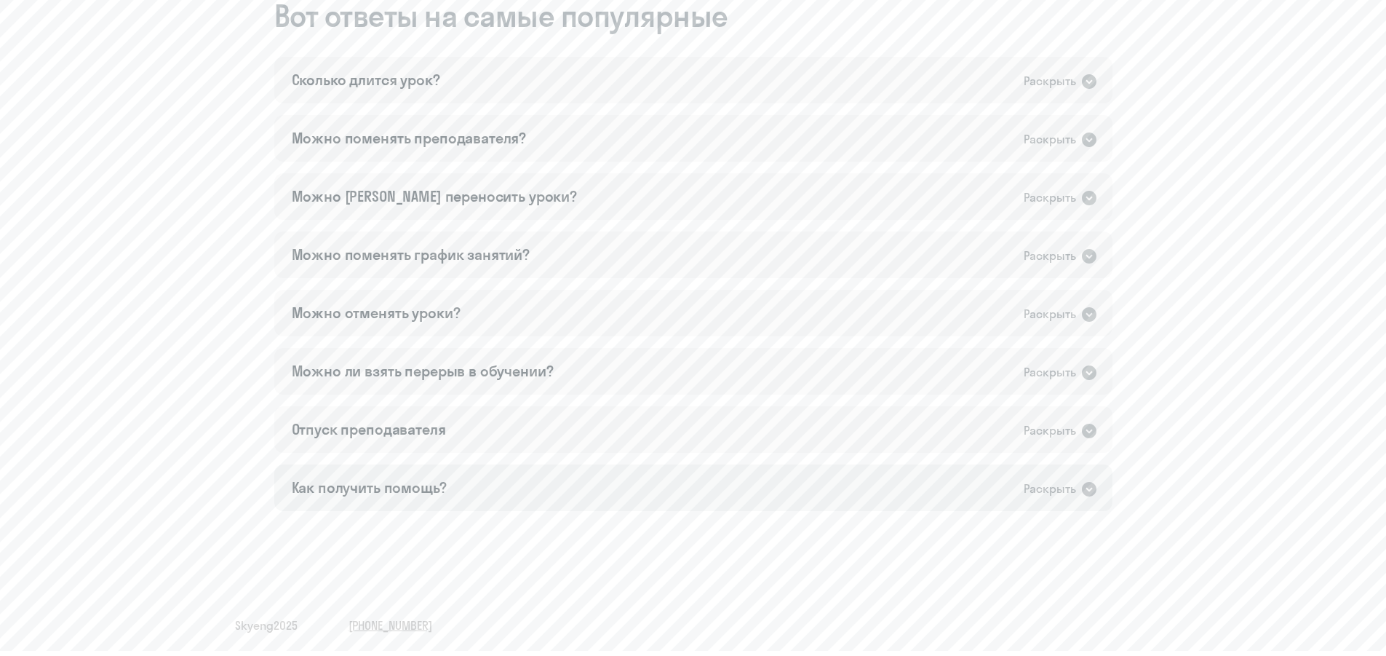
click at [572, 501] on div "Как получить помощь? Раскрыть" at bounding box center [693, 487] width 838 height 47
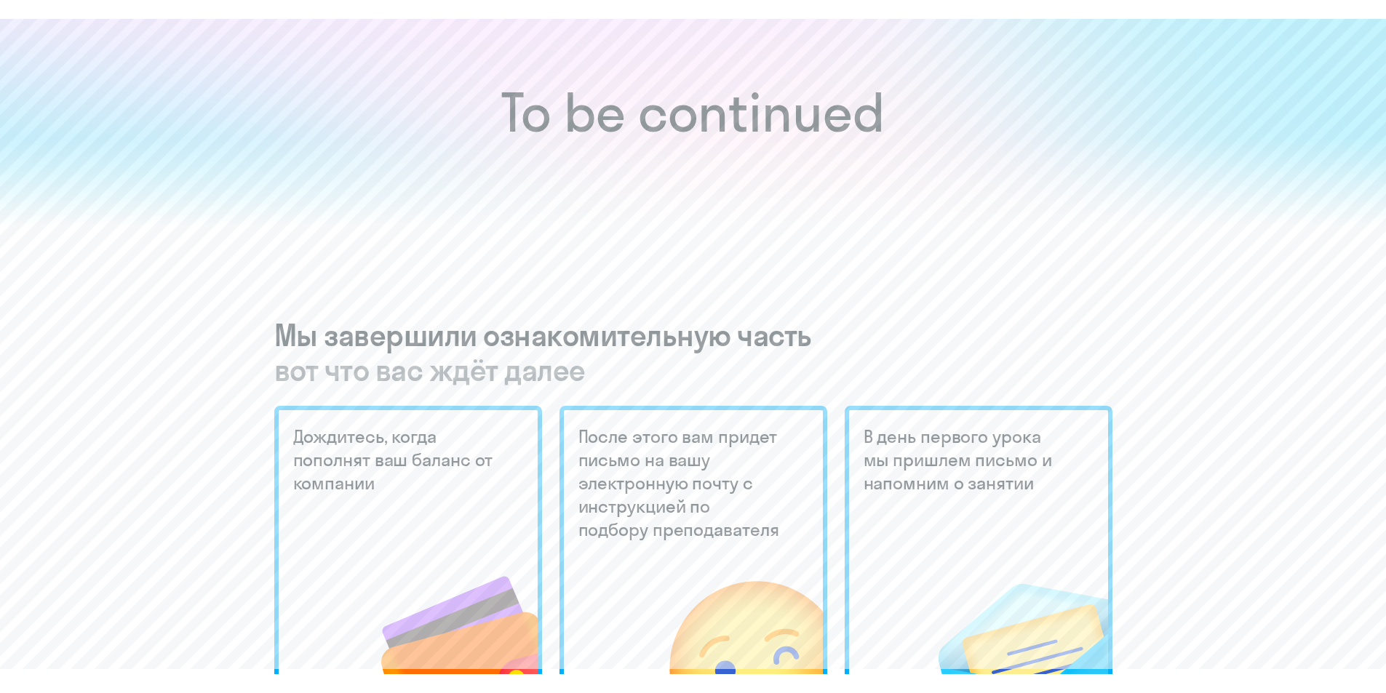
scroll to position [0, 0]
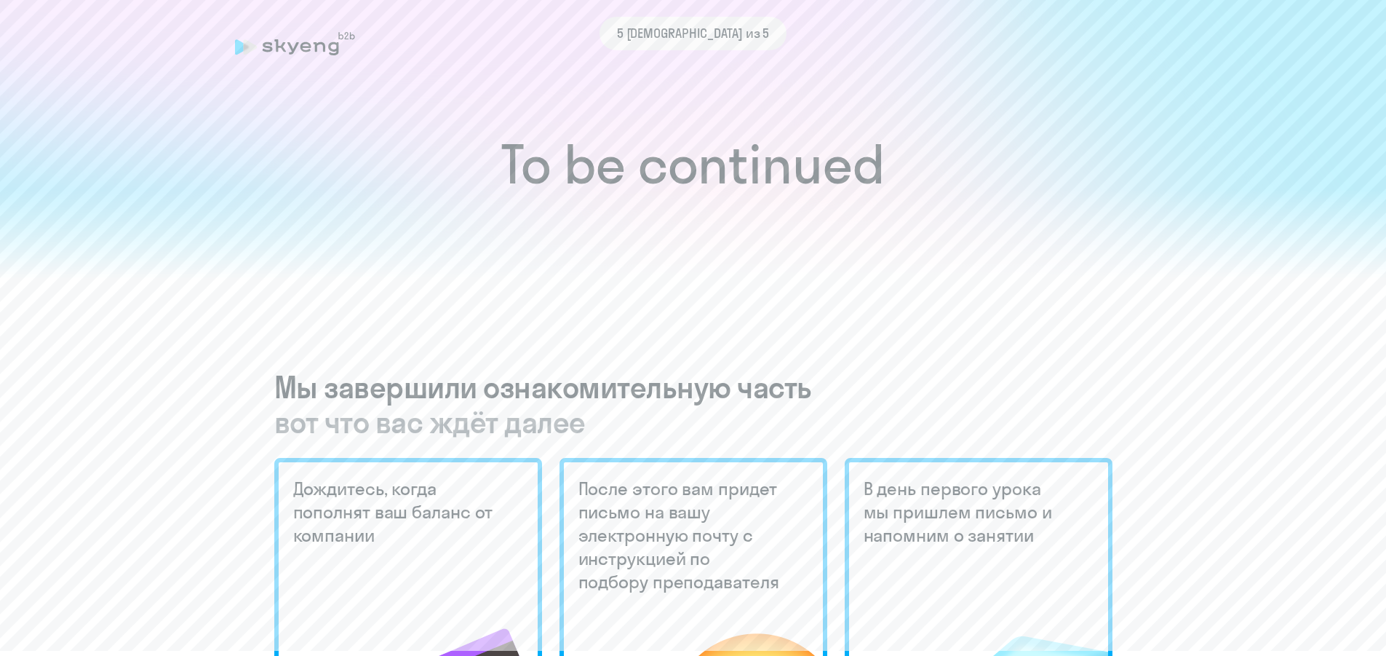
click at [280, 44] on div "5 [DEMOGRAPHIC_DATA] из 5" at bounding box center [693, 33] width 917 height 33
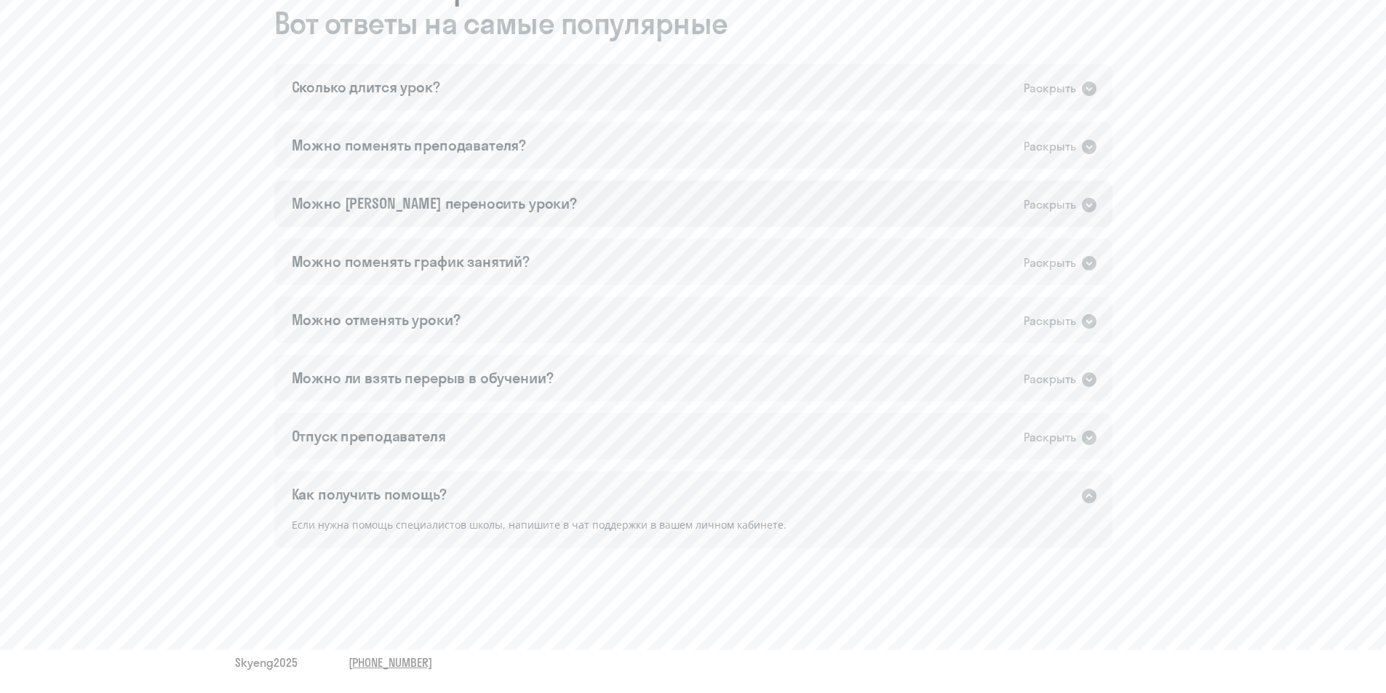
click at [639, 224] on div "Можно [PERSON_NAME] переносить уроки? Раскрыть" at bounding box center [693, 203] width 838 height 47
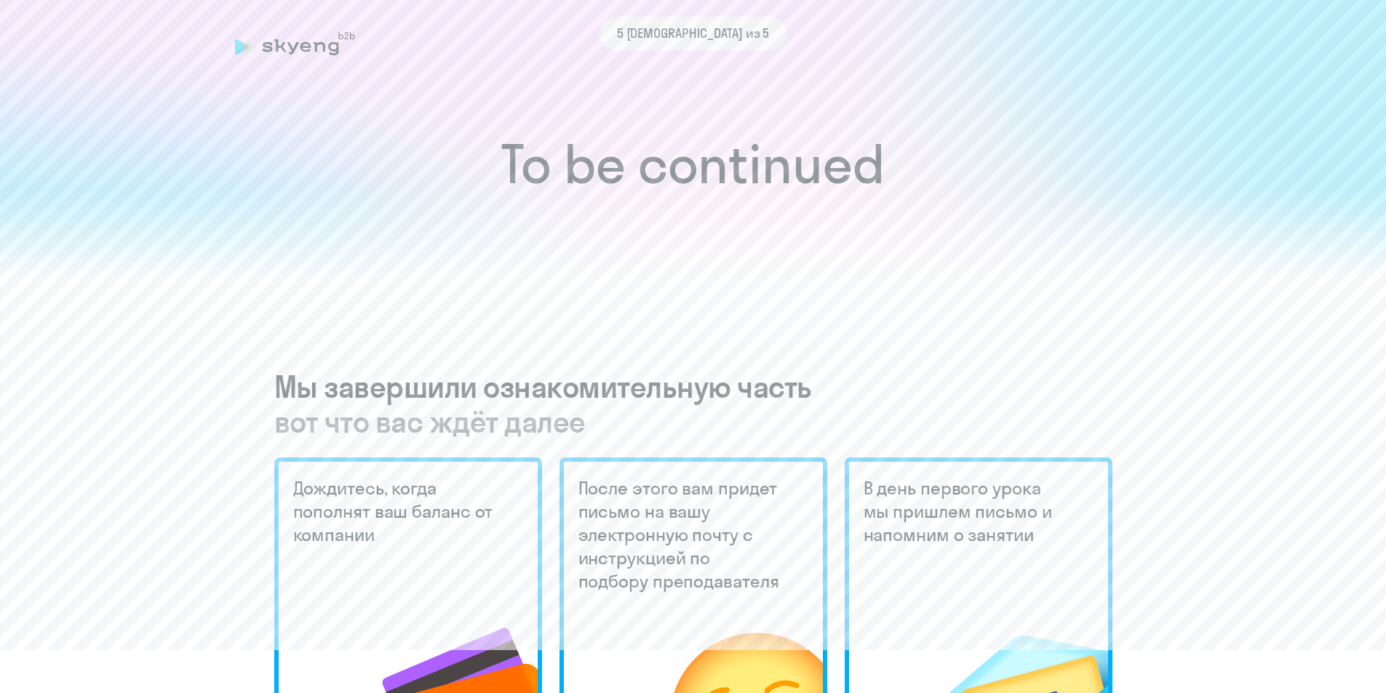
click at [797, 177] on h1 "To be continued" at bounding box center [693, 164] width 1328 height 51
drag, startPoint x: 777, startPoint y: 224, endPoint x: 768, endPoint y: 212, distance: 15.6
click at [776, 220] on div at bounding box center [693, 234] width 1386 height 89
